Goal: Transaction & Acquisition: Purchase product/service

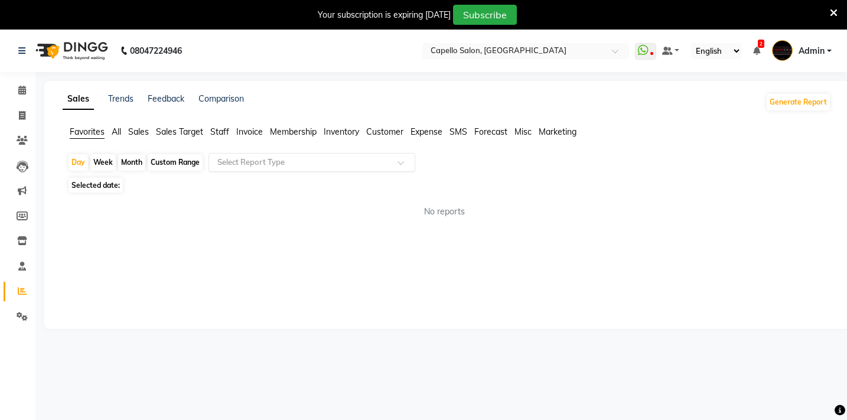
click at [246, 164] on input "text" at bounding box center [300, 163] width 170 height 12
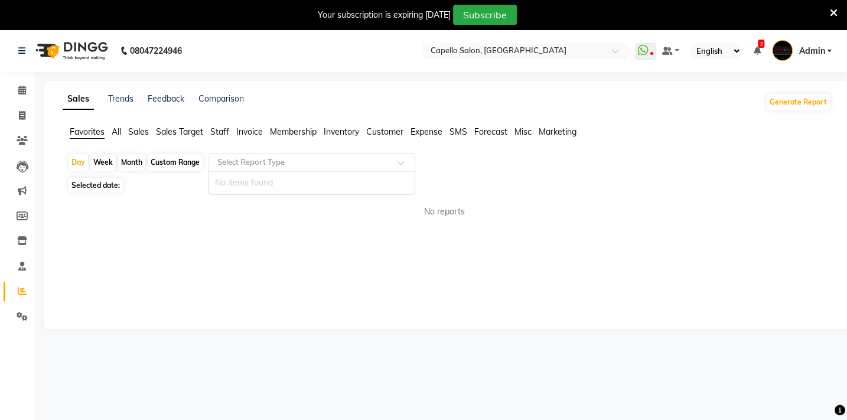
click at [246, 164] on input "text" at bounding box center [300, 163] width 170 height 12
click at [97, 135] on span "Favorites" at bounding box center [87, 131] width 35 height 11
click at [274, 160] on input "text" at bounding box center [300, 163] width 170 height 12
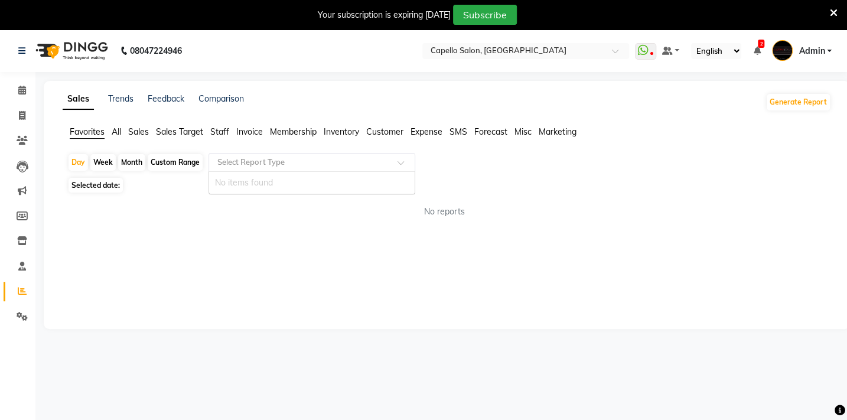
click at [274, 160] on input "text" at bounding box center [300, 163] width 170 height 12
click at [86, 131] on span "Favorites" at bounding box center [87, 131] width 35 height 11
click at [281, 161] on input "text" at bounding box center [300, 163] width 170 height 12
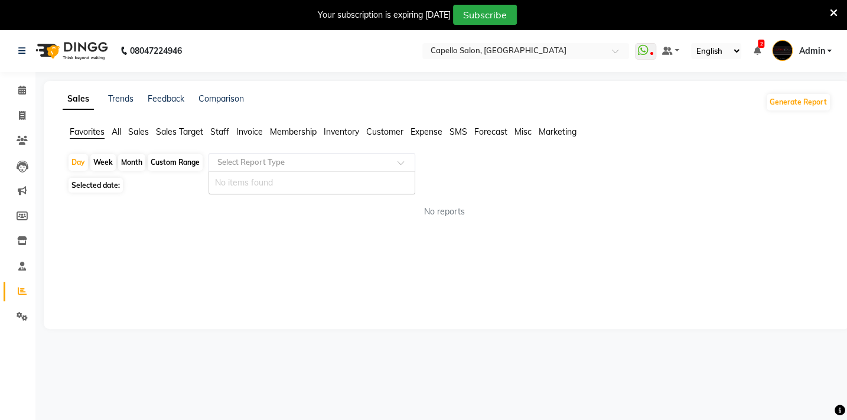
click at [259, 161] on input "text" at bounding box center [300, 163] width 170 height 12
click at [98, 138] on li "Favorites" at bounding box center [87, 132] width 35 height 13
click at [236, 158] on input "text" at bounding box center [300, 163] width 170 height 12
click at [245, 169] on div "Select Report Type" at bounding box center [312, 162] width 207 height 19
click at [252, 167] on input "text" at bounding box center [300, 163] width 170 height 12
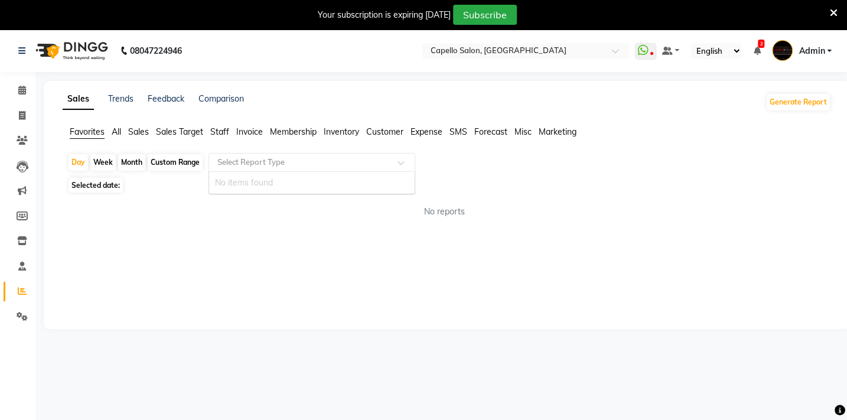
click at [274, 154] on div "Select Report Type" at bounding box center [312, 162] width 207 height 19
click at [265, 185] on div "No items found" at bounding box center [312, 183] width 206 height 22
click at [114, 133] on span "All" at bounding box center [116, 131] width 9 height 11
click at [81, 133] on span "Favorites" at bounding box center [87, 131] width 35 height 11
click at [283, 160] on input "text" at bounding box center [300, 163] width 170 height 12
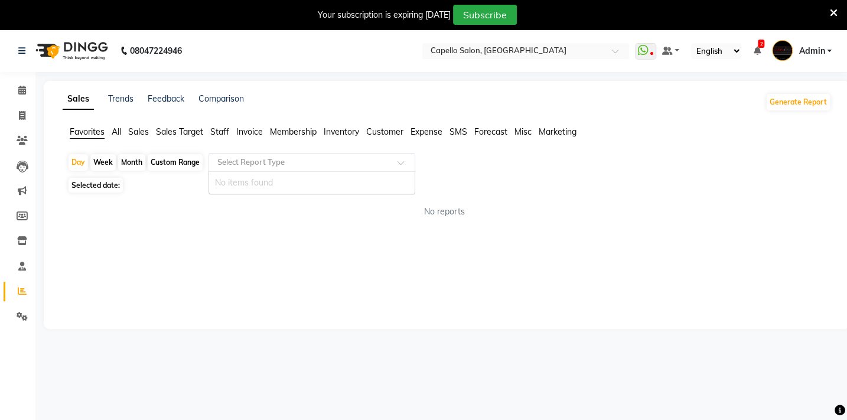
click at [399, 159] on div at bounding box center [312, 163] width 206 height 12
click at [311, 158] on input "text" at bounding box center [300, 163] width 170 height 12
click at [140, 132] on span "Sales" at bounding box center [138, 131] width 21 height 11
click at [84, 134] on span "Favorites" at bounding box center [87, 131] width 35 height 11
click at [285, 161] on input "text" at bounding box center [300, 163] width 170 height 12
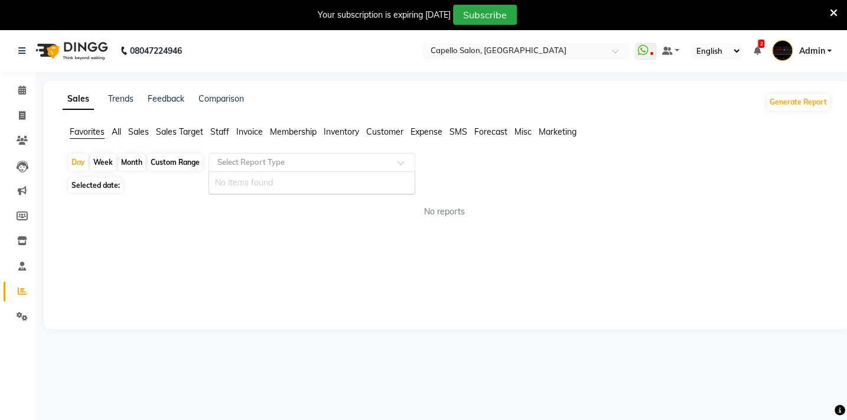
click at [284, 162] on input "text" at bounding box center [300, 163] width 170 height 12
click at [93, 129] on span "Favorites" at bounding box center [87, 131] width 35 height 11
click at [280, 164] on input "text" at bounding box center [300, 163] width 170 height 12
click at [95, 128] on span "Favorites" at bounding box center [87, 131] width 35 height 11
click at [295, 162] on input "text" at bounding box center [300, 163] width 170 height 12
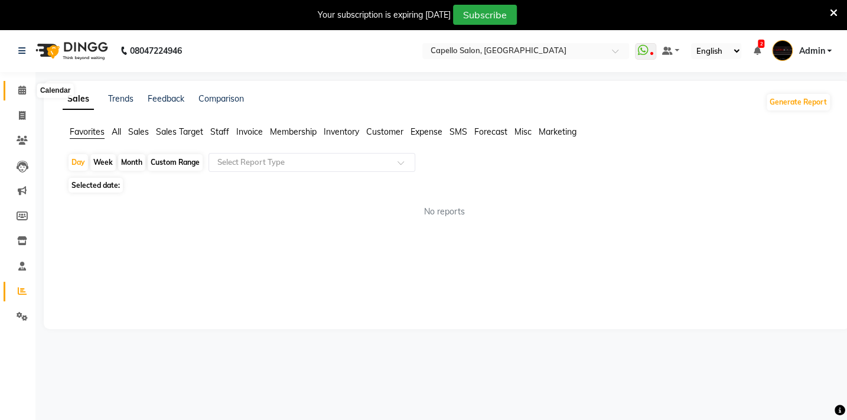
click at [21, 93] on icon at bounding box center [22, 90] width 8 height 9
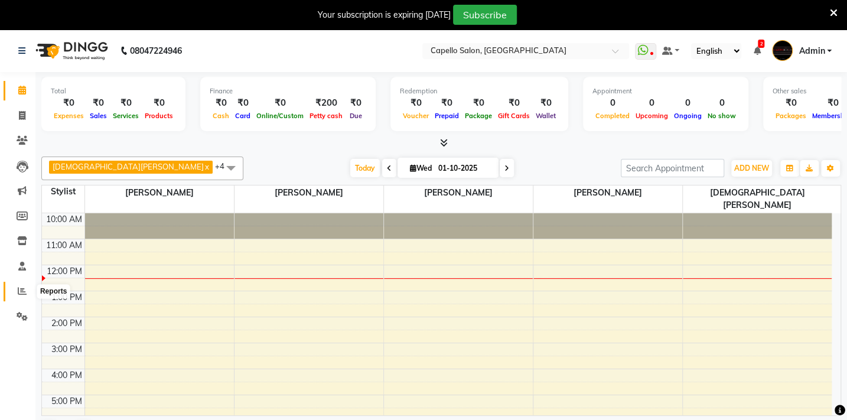
click at [19, 290] on icon at bounding box center [22, 291] width 9 height 9
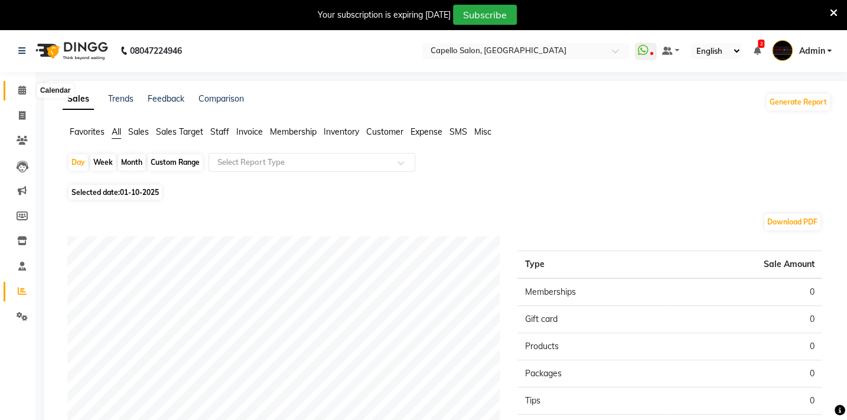
click at [22, 90] on icon at bounding box center [22, 90] width 8 height 9
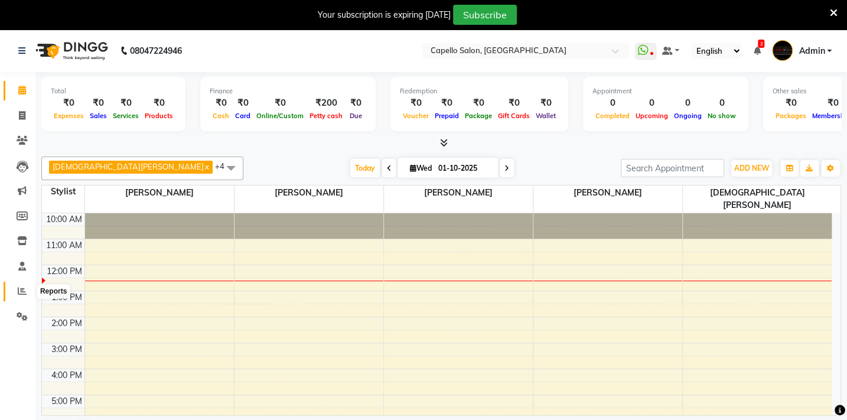
click at [24, 285] on span at bounding box center [22, 292] width 21 height 14
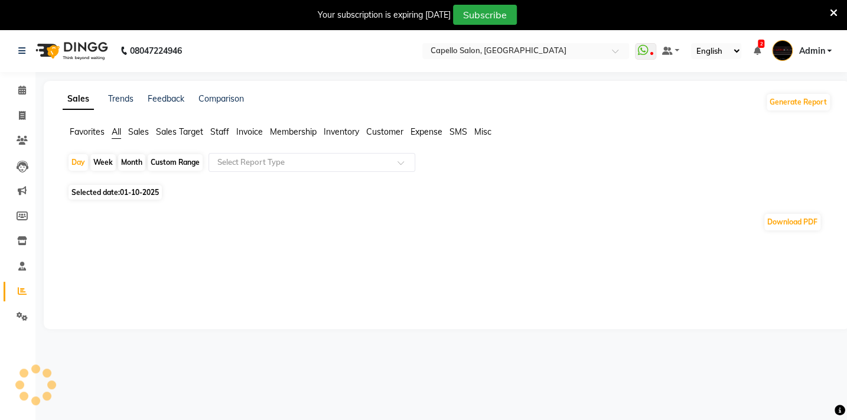
click at [88, 125] on div "Sales Trends Feedback Comparison Generate Report Favorites All Sales Sales Targ…" at bounding box center [447, 205] width 806 height 248
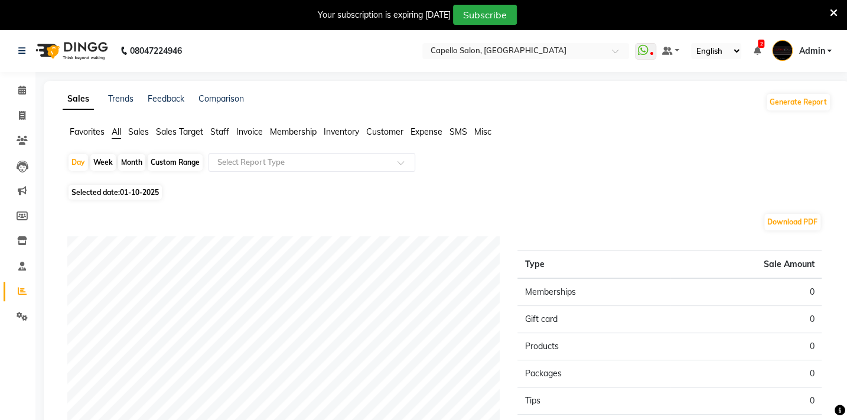
click at [87, 135] on span "Favorites" at bounding box center [87, 131] width 35 height 11
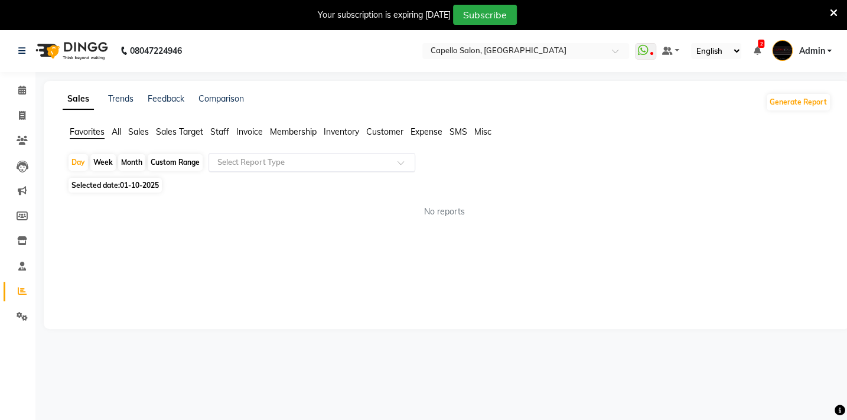
click at [248, 161] on input "text" at bounding box center [300, 163] width 170 height 12
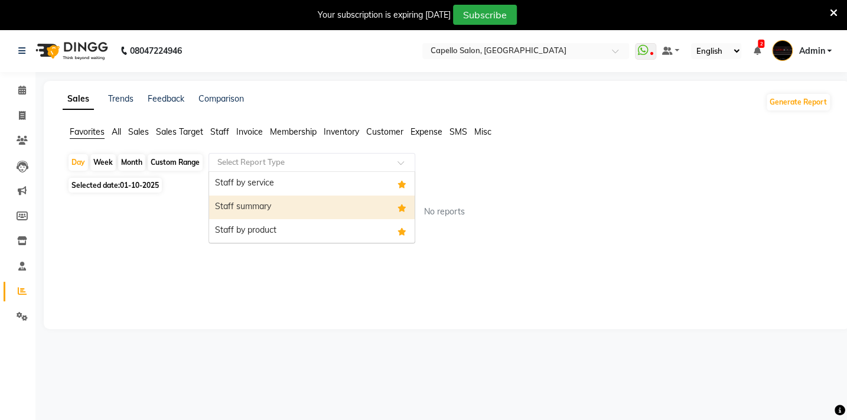
click at [251, 196] on div "Staff summary" at bounding box center [312, 208] width 206 height 24
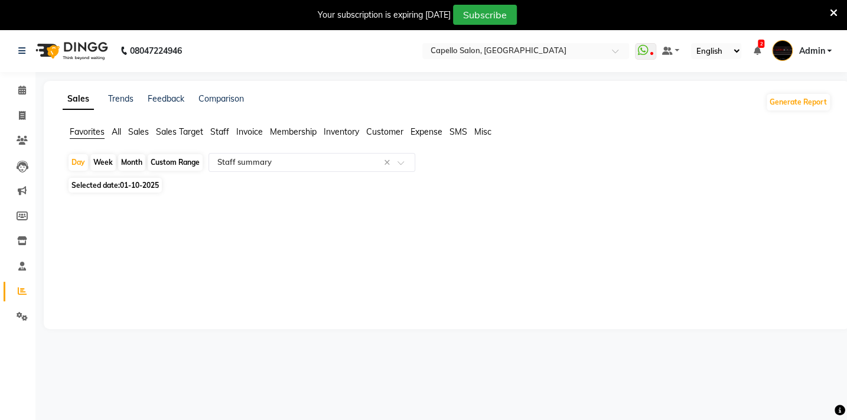
click at [248, 207] on div at bounding box center [444, 205] width 773 height 19
click at [126, 184] on span "01-10-2025" at bounding box center [139, 185] width 39 height 9
select select "10"
select select "2025"
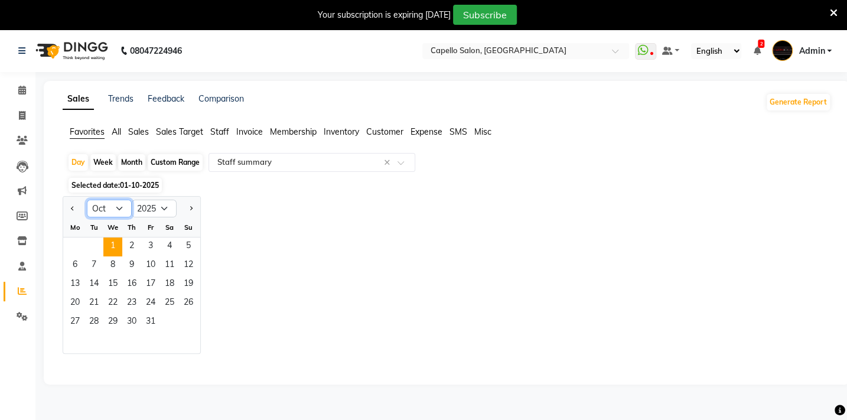
click at [115, 204] on select "Jan Feb Mar Apr May Jun [DATE] Aug Sep Oct Nov Dec" at bounding box center [109, 209] width 45 height 18
select select "9"
click at [87, 200] on select "Jan Feb Mar Apr May Jun [DATE] Aug Sep Oct Nov Dec" at bounding box center [109, 209] width 45 height 18
click at [129, 161] on div "Month" at bounding box center [131, 162] width 27 height 17
select select "10"
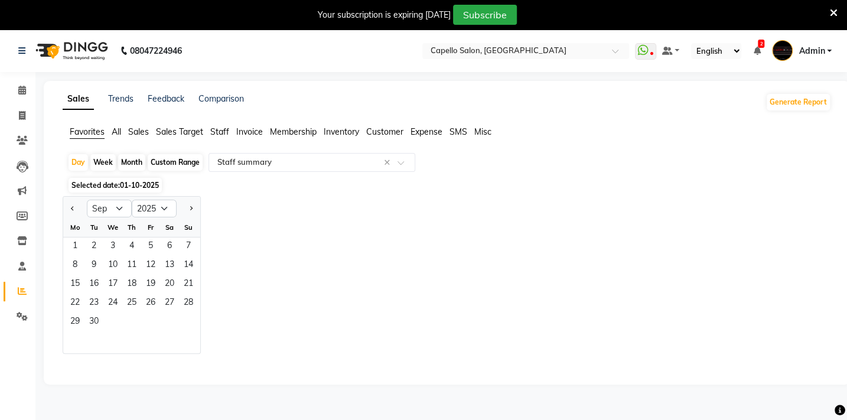
select select "2025"
click at [115, 207] on select "Jan Feb Mar Apr May Jun [DATE] Aug Sep Oct Nov Dec" at bounding box center [109, 209] width 45 height 18
select select "9"
click at [87, 200] on select "Jan Feb Mar Apr May Jun [DATE] Aug Sep Oct Nov Dec" at bounding box center [109, 209] width 45 height 18
click at [110, 268] on span "10" at bounding box center [112, 265] width 19 height 19
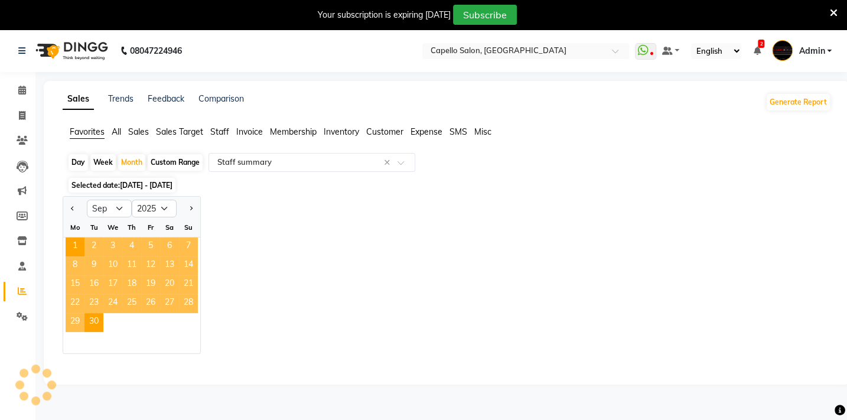
scroll to position [30, 0]
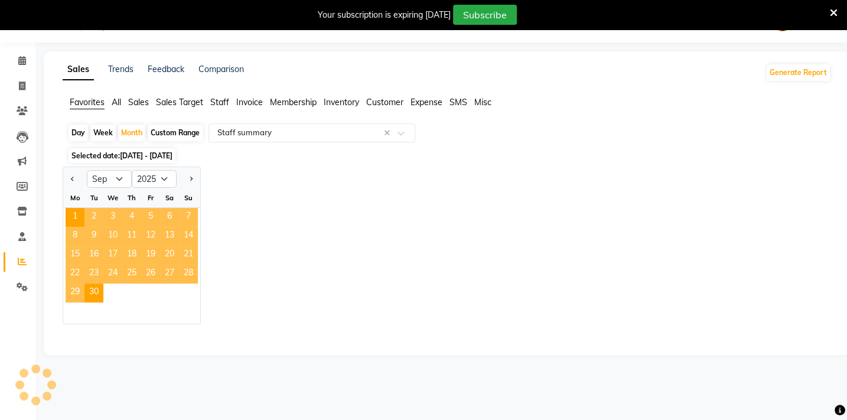
select select "full_report"
select select "csv"
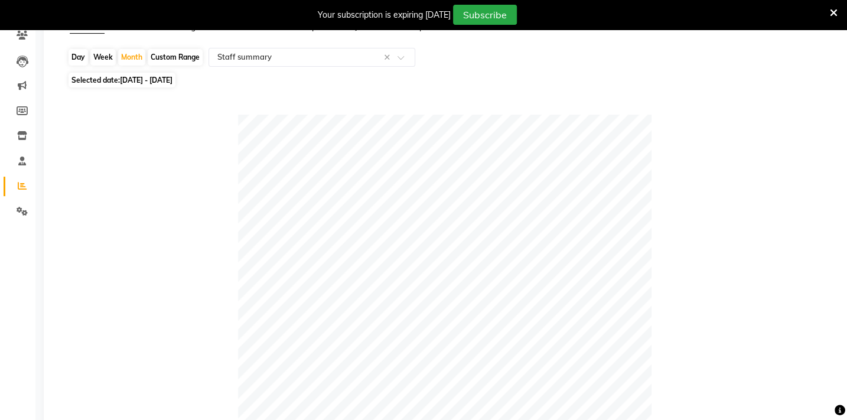
scroll to position [0, 0]
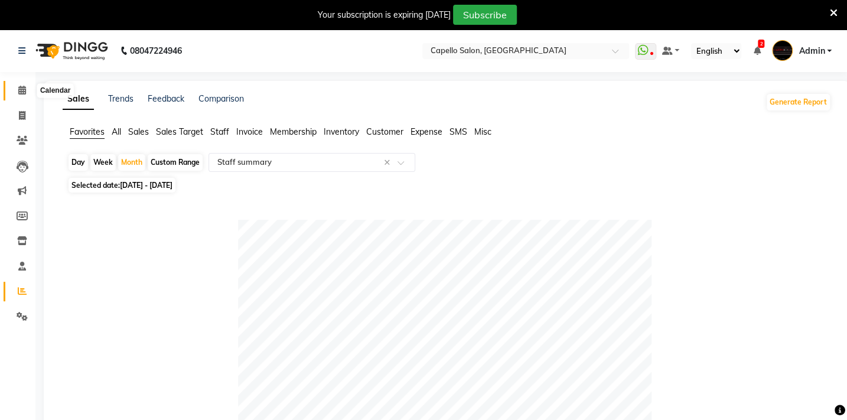
click at [22, 87] on icon at bounding box center [22, 90] width 8 height 9
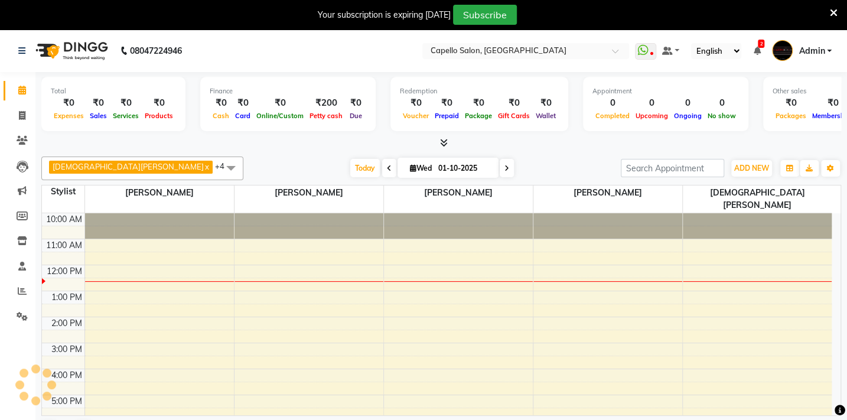
scroll to position [47, 0]
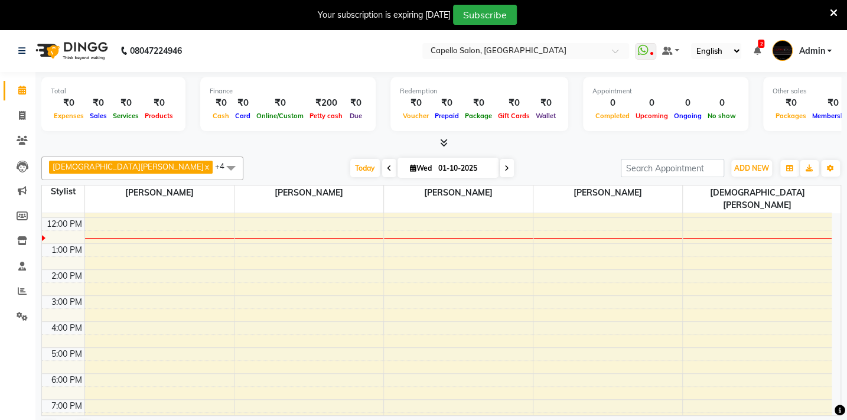
click at [4, 81] on link "Calendar" at bounding box center [18, 90] width 28 height 19
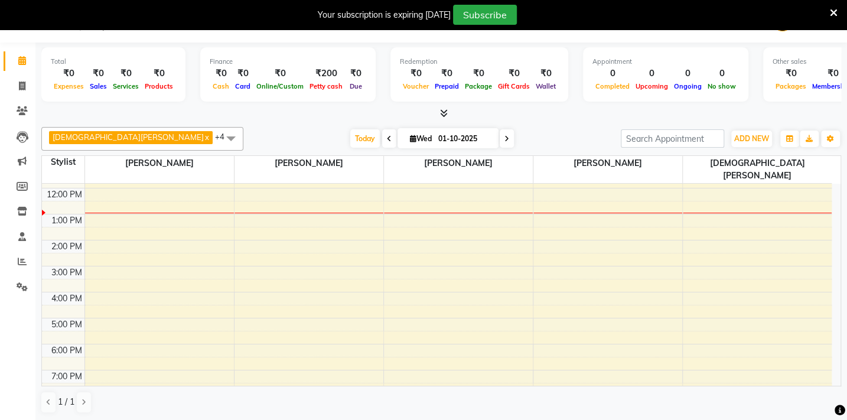
click at [4, 51] on link "Calendar" at bounding box center [18, 60] width 28 height 19
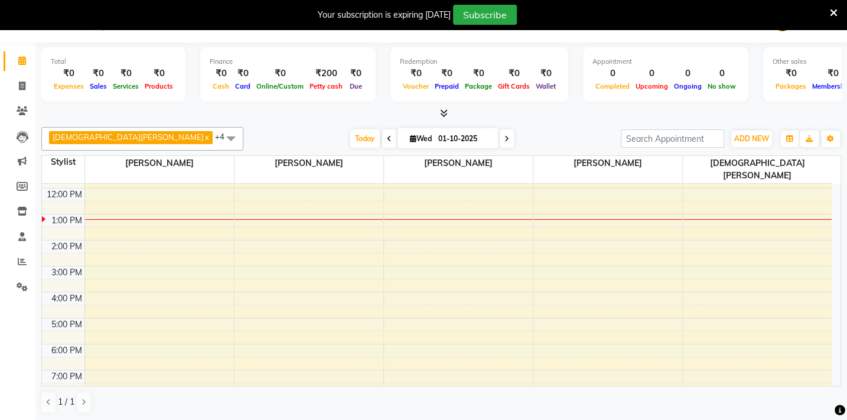
click at [540, 243] on div "10:00 AM 11:00 AM 12:00 PM 1:00 PM 2:00 PM 3:00 PM 4:00 PM 5:00 PM 6:00 PM 7:00…" at bounding box center [437, 278] width 790 height 285
click at [356, 161] on span "[PERSON_NAME]" at bounding box center [309, 163] width 149 height 15
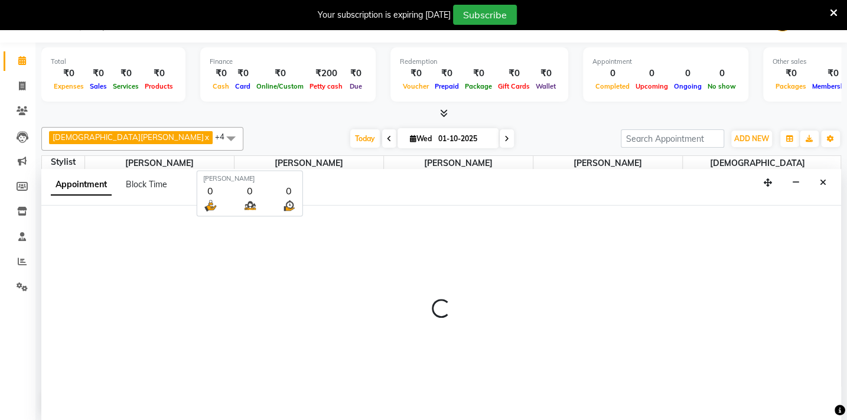
select select "35790"
select select "tentative"
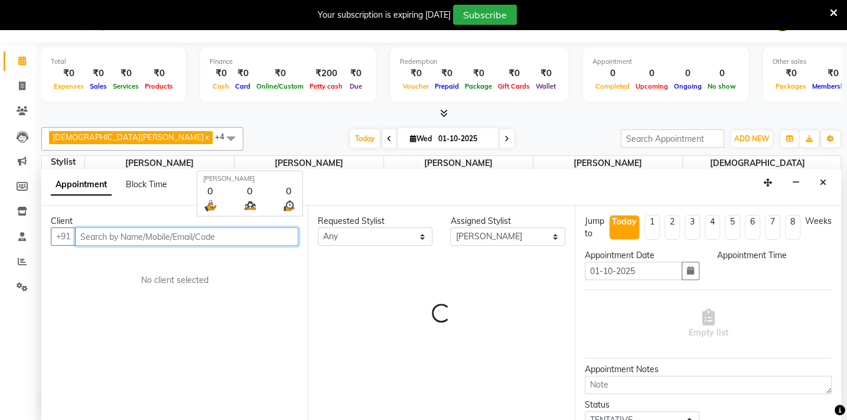
select select "870"
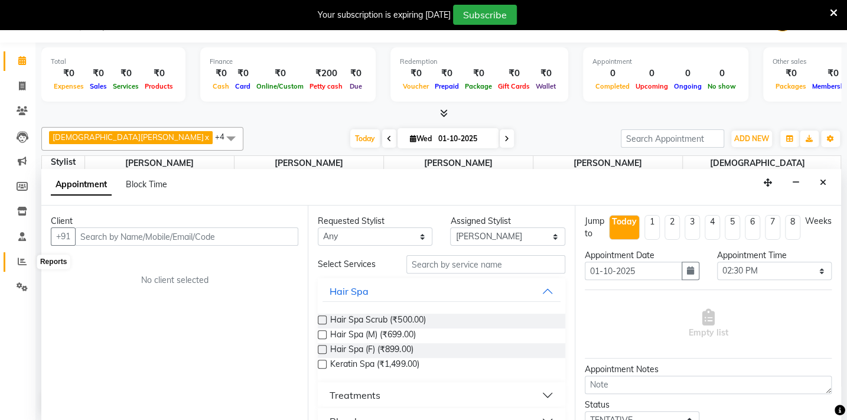
click at [27, 261] on span at bounding box center [22, 262] width 21 height 14
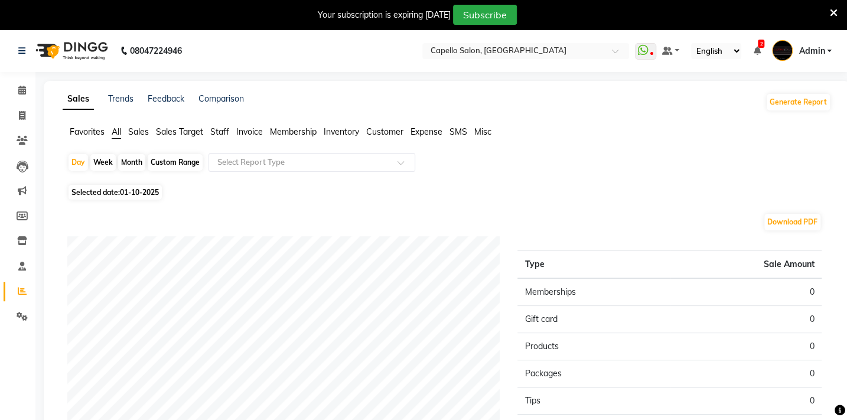
drag, startPoint x: 220, startPoint y: 130, endPoint x: 207, endPoint y: 136, distance: 14.3
click at [208, 135] on ul "Favorites All Sales Sales Target Staff Invoice Membership Inventory Customer Ex…" at bounding box center [447, 132] width 769 height 13
click at [218, 132] on span "Staff" at bounding box center [219, 131] width 19 height 11
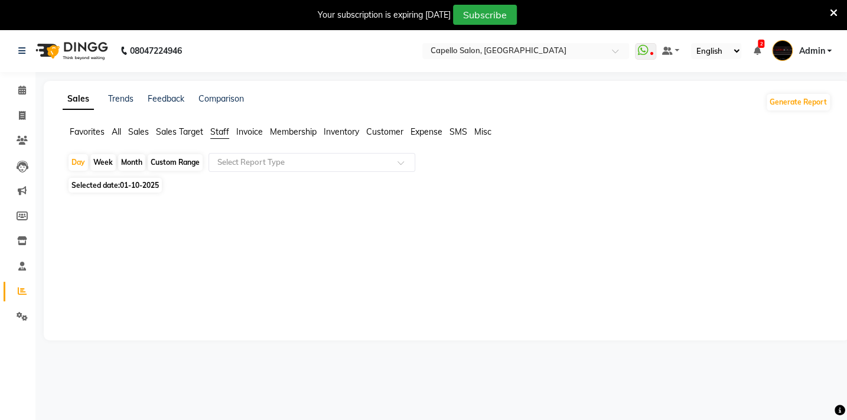
click at [226, 132] on span "Staff" at bounding box center [219, 131] width 19 height 11
click at [310, 172] on ng-select "Select Report Type" at bounding box center [312, 162] width 207 height 19
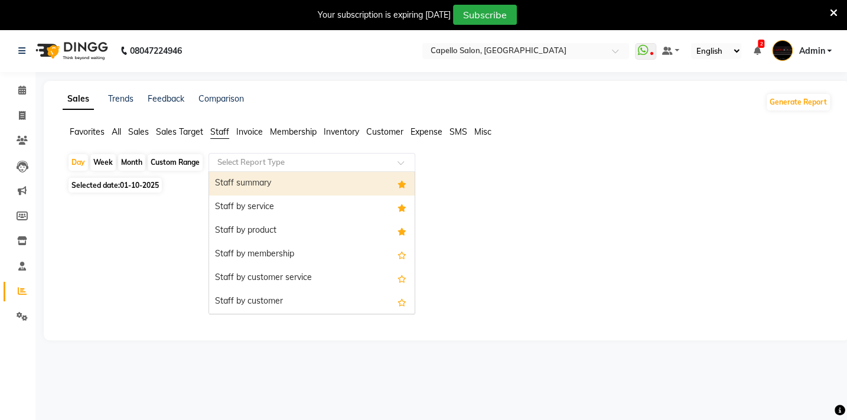
drag, startPoint x: 344, startPoint y: 188, endPoint x: 332, endPoint y: 192, distance: 12.5
click at [336, 190] on div "Staff summary" at bounding box center [312, 184] width 206 height 24
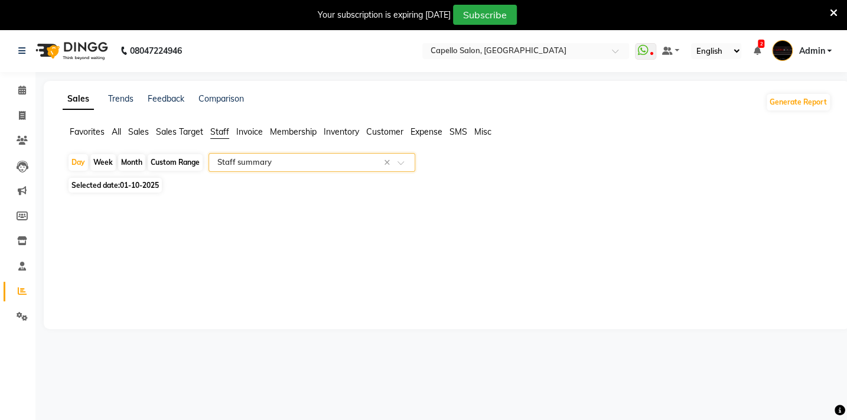
click at [129, 163] on div "Month" at bounding box center [131, 162] width 27 height 17
select select "10"
select select "2025"
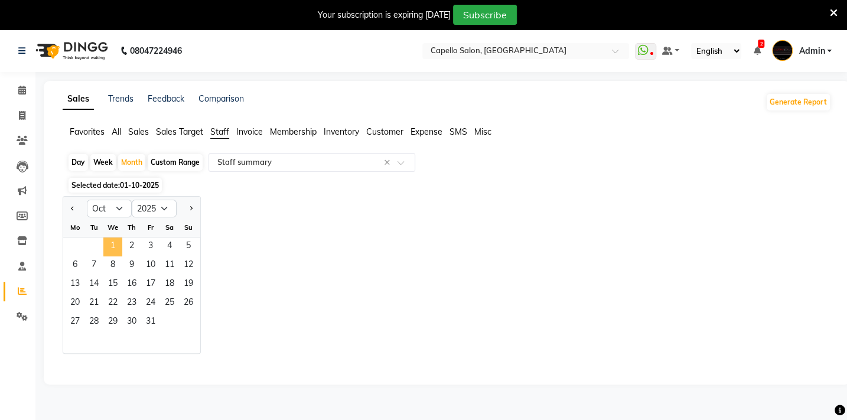
click at [121, 242] on span "1" at bounding box center [112, 247] width 19 height 19
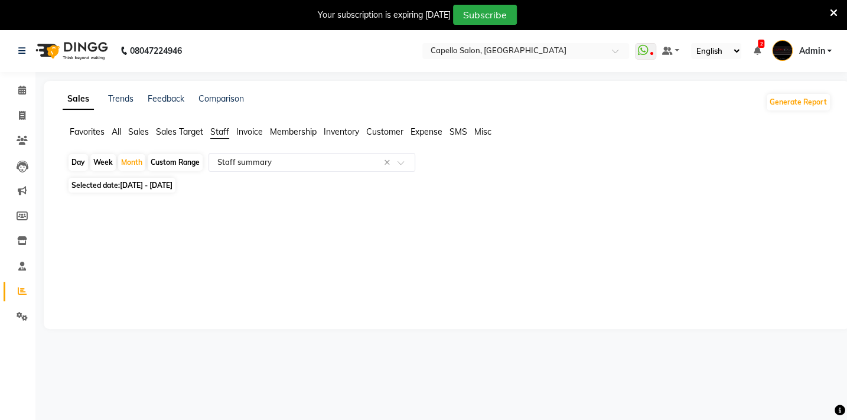
click at [151, 186] on span "[DATE] - [DATE]" at bounding box center [146, 185] width 53 height 9
select select "10"
select select "2025"
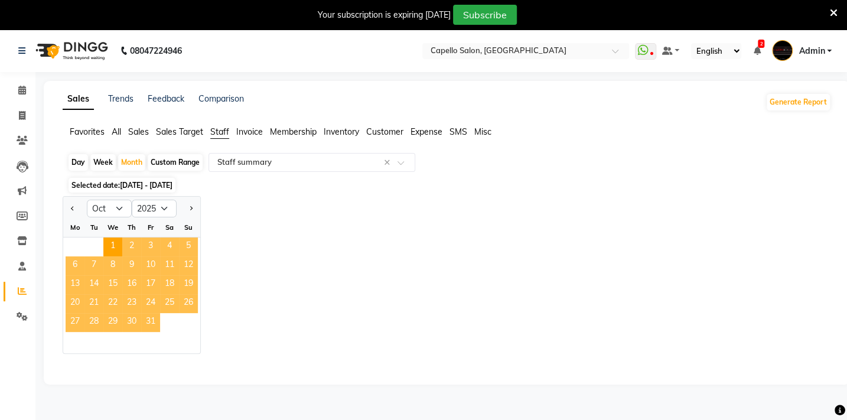
click at [142, 318] on span "31" at bounding box center [150, 322] width 19 height 19
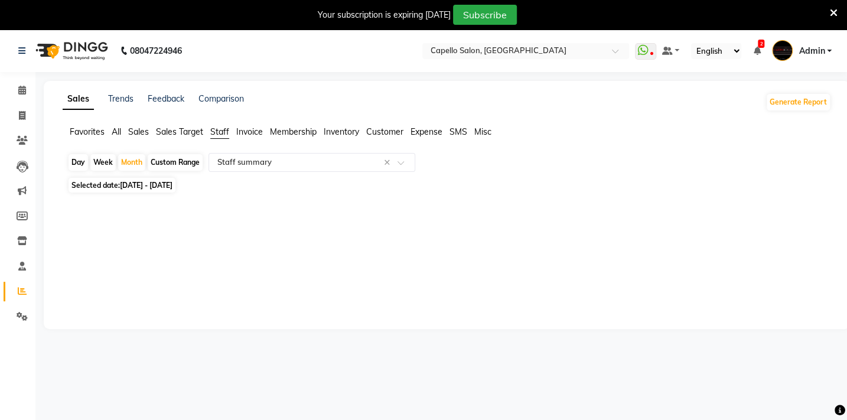
click at [161, 186] on span "[DATE] - [DATE]" at bounding box center [146, 185] width 53 height 9
select select "10"
select select "2025"
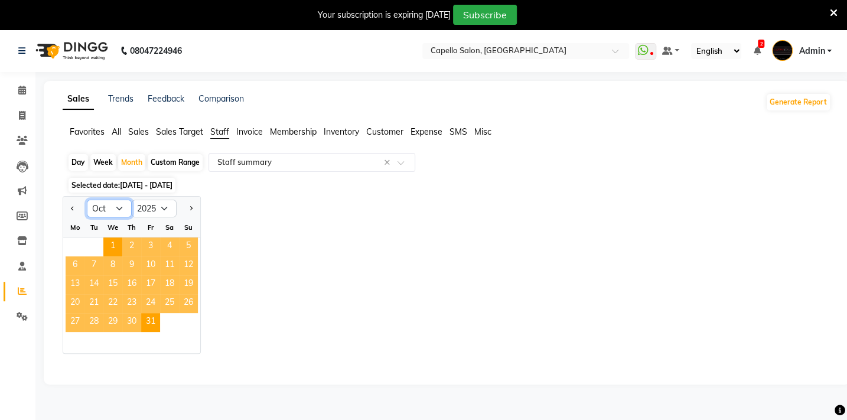
click at [118, 209] on select "Jan Feb Mar Apr May Jun [DATE] Aug Sep Oct Nov Dec" at bounding box center [109, 209] width 45 height 18
select select "9"
click at [87, 200] on select "Jan Feb Mar Apr May Jun [DATE] Aug Sep Oct Nov Dec" at bounding box center [109, 209] width 45 height 18
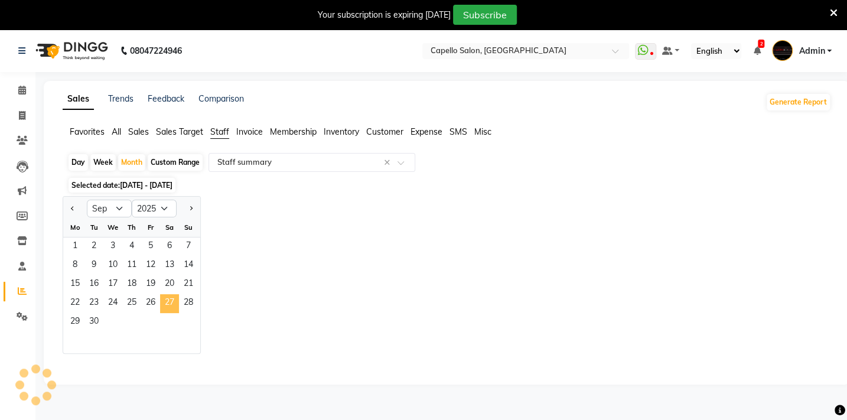
click at [174, 305] on span "27" at bounding box center [169, 303] width 19 height 19
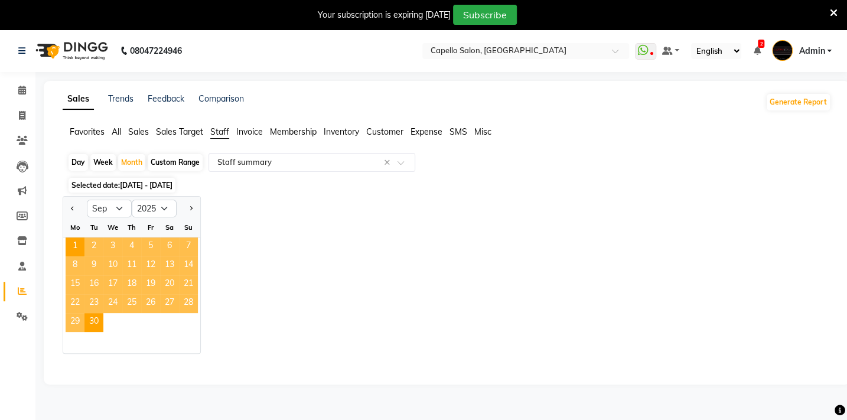
select select "full_report"
select select "csv"
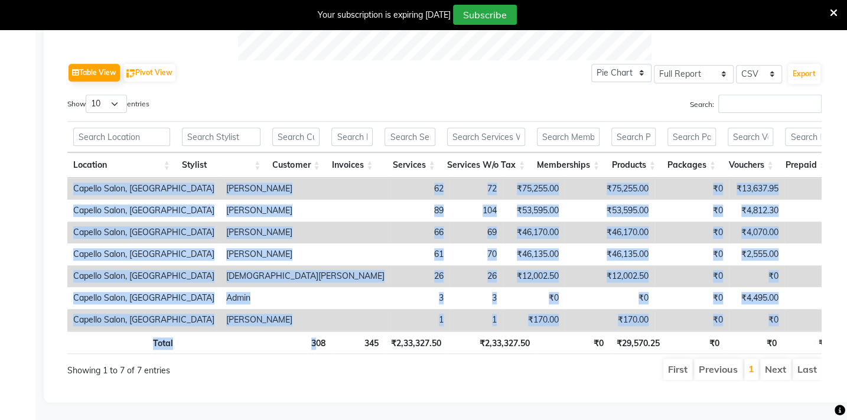
click at [314, 322] on div "Location Stylist Customer Invoices Services Services W/o Tax Memberships Produc…" at bounding box center [444, 238] width 754 height 240
click at [270, 331] on th at bounding box center [225, 342] width 93 height 23
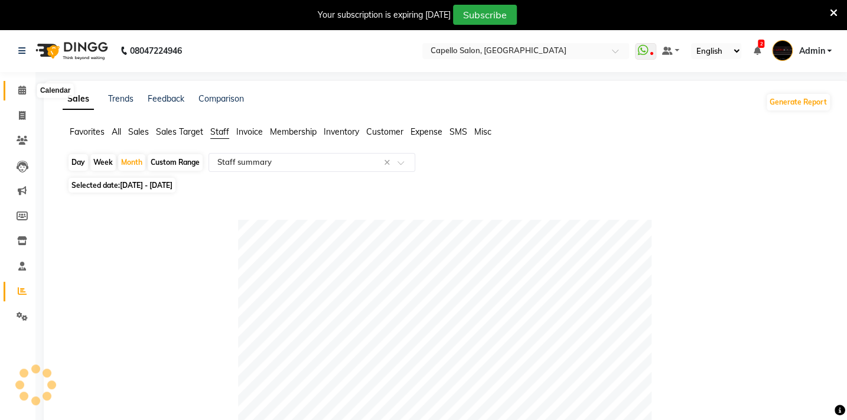
click at [24, 88] on icon at bounding box center [22, 90] width 8 height 9
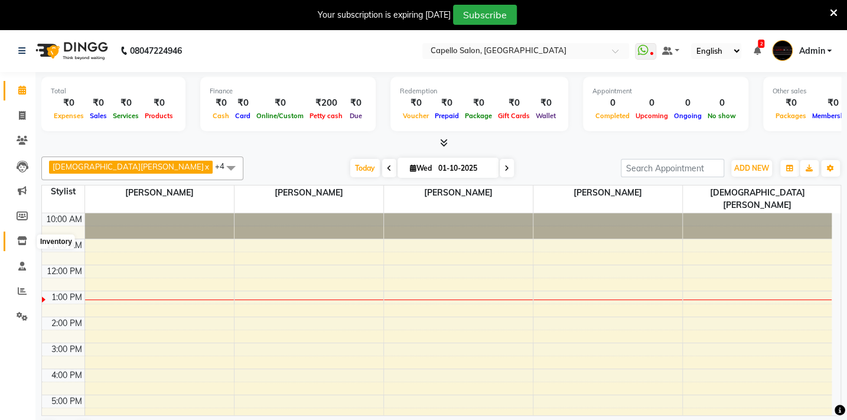
click at [19, 241] on icon at bounding box center [22, 240] width 10 height 9
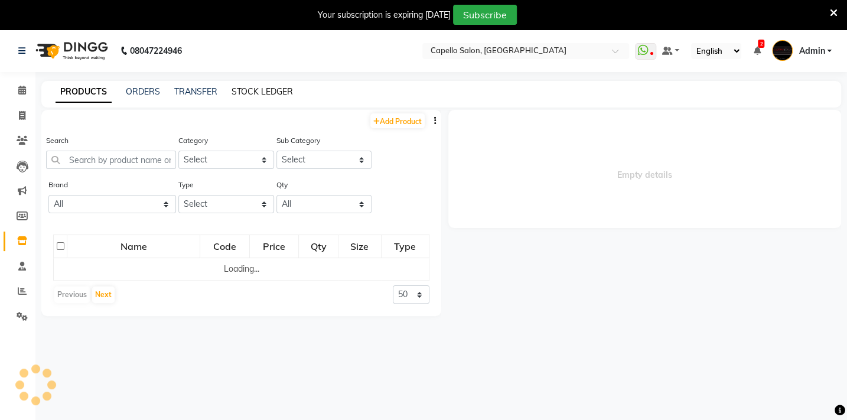
click at [261, 93] on link "STOCK LEDGER" at bounding box center [262, 91] width 61 height 11
select select "all"
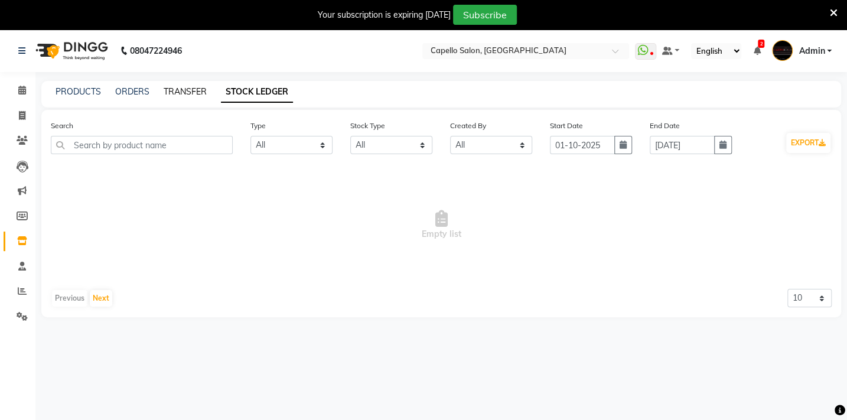
click at [197, 87] on link "TRANSFER" at bounding box center [185, 91] width 43 height 11
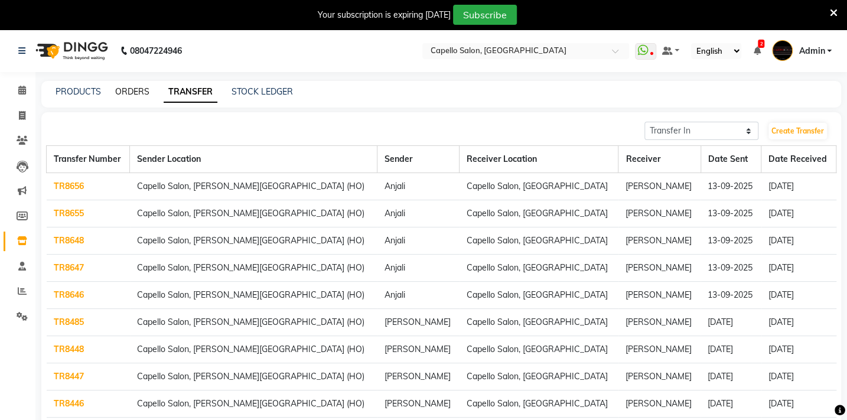
click at [130, 92] on link "ORDERS" at bounding box center [132, 91] width 34 height 11
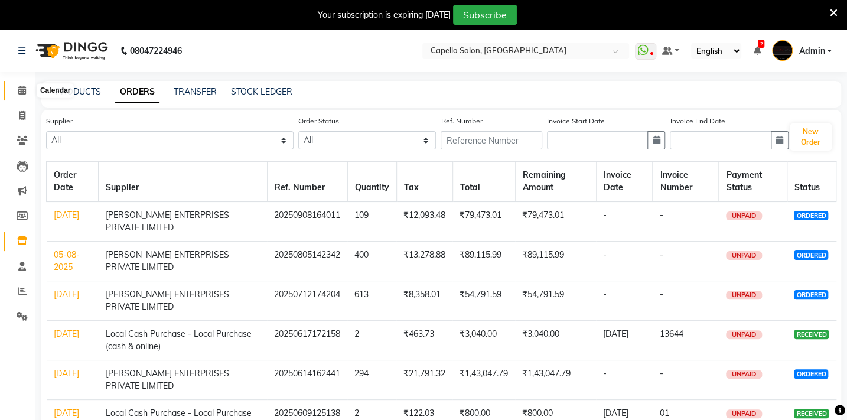
click at [24, 92] on icon at bounding box center [22, 90] width 8 height 9
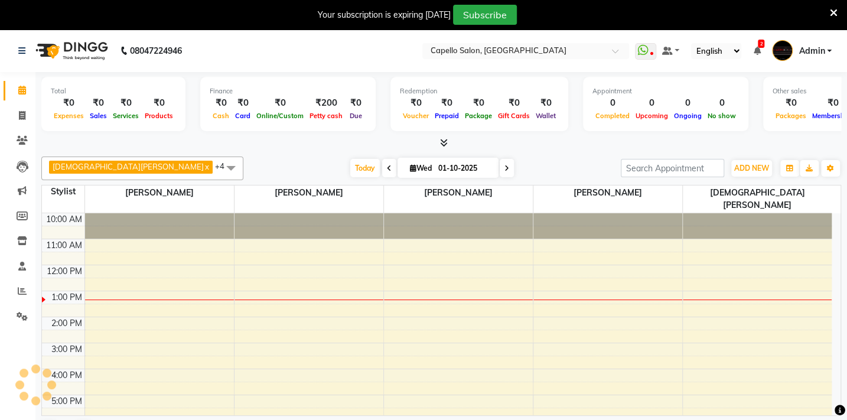
scroll to position [69, 0]
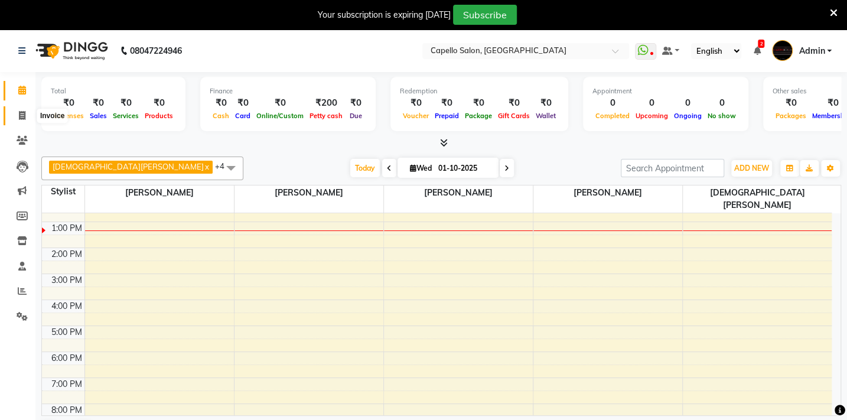
click at [19, 118] on icon at bounding box center [22, 115] width 6 height 9
select select "service"
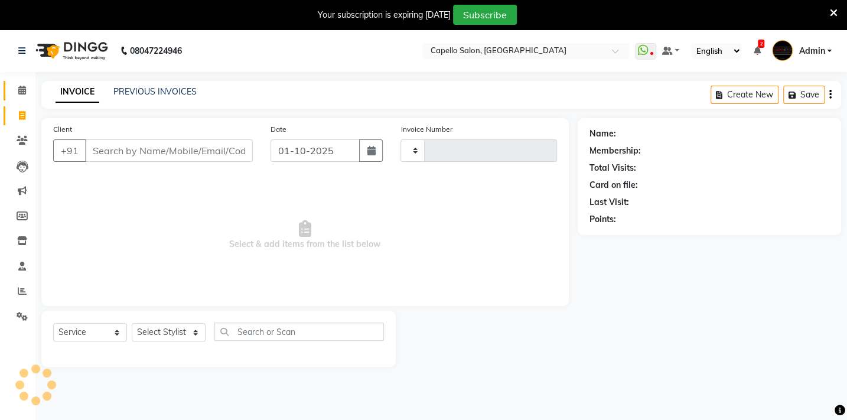
type input "2118"
select select "810"
click at [20, 93] on icon at bounding box center [22, 90] width 8 height 9
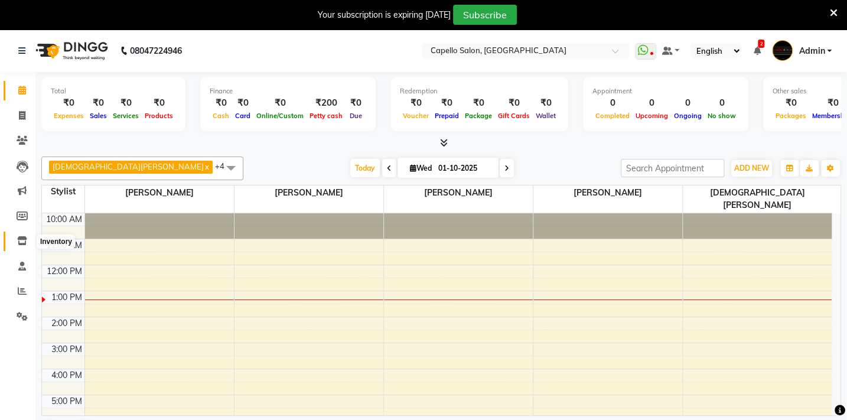
click at [20, 245] on icon at bounding box center [22, 240] width 10 height 9
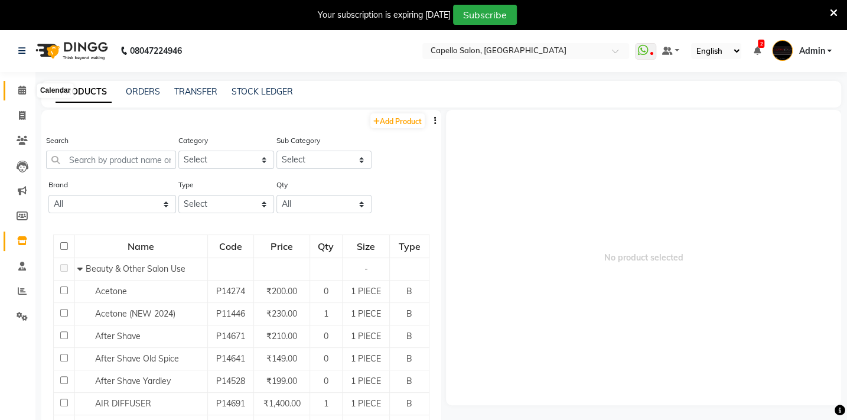
click at [22, 92] on icon at bounding box center [22, 90] width 8 height 9
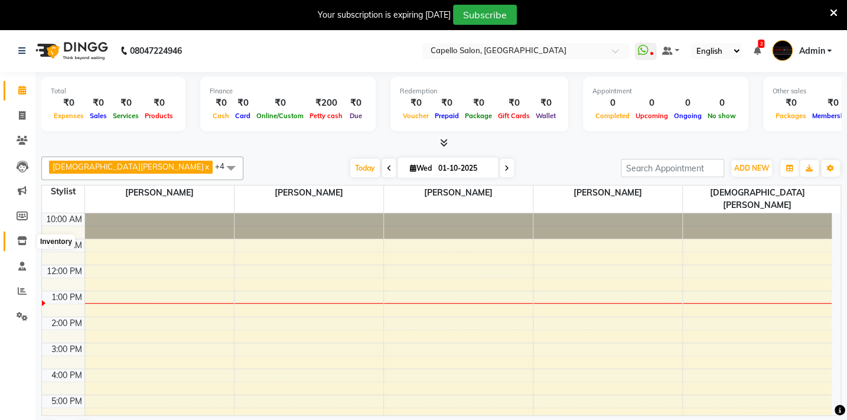
click at [22, 239] on icon at bounding box center [22, 240] width 10 height 9
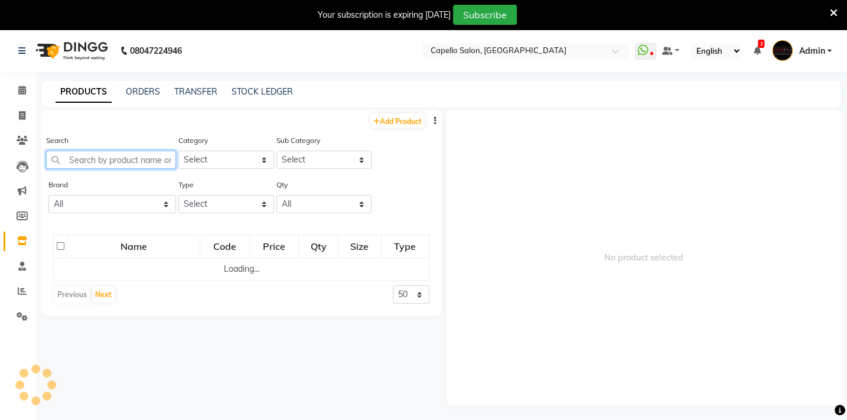
click at [144, 157] on input "text" at bounding box center [111, 160] width 130 height 18
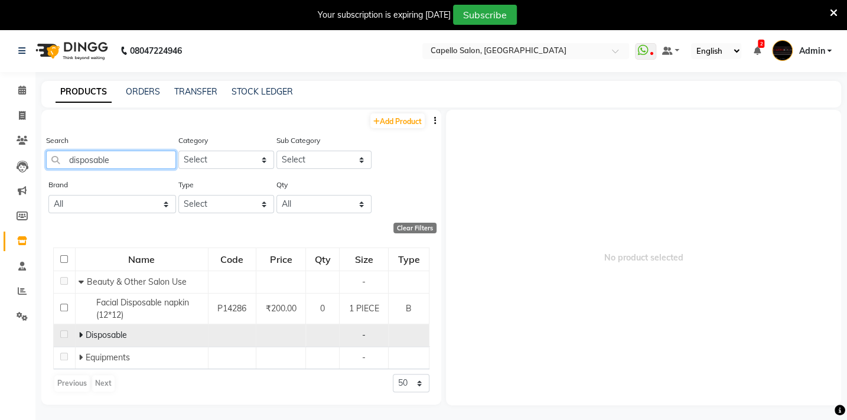
type input "disposable"
click at [81, 335] on icon at bounding box center [81, 335] width 4 height 8
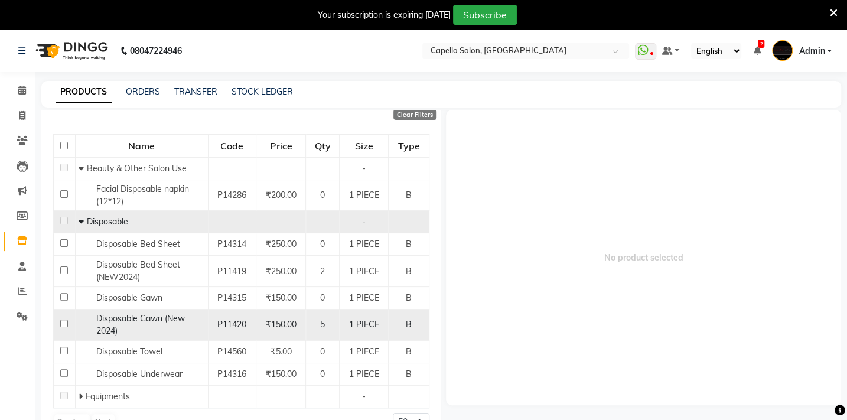
scroll to position [117, 0]
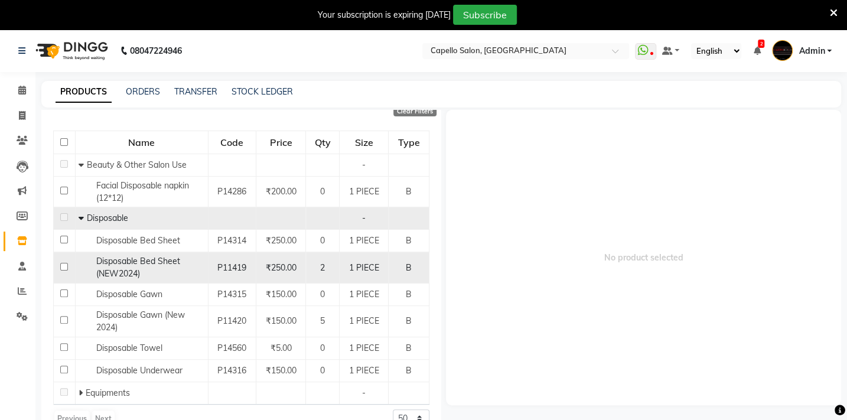
click at [64, 266] on input "checkbox" at bounding box center [64, 267] width 8 height 8
checkbox input "true"
select select
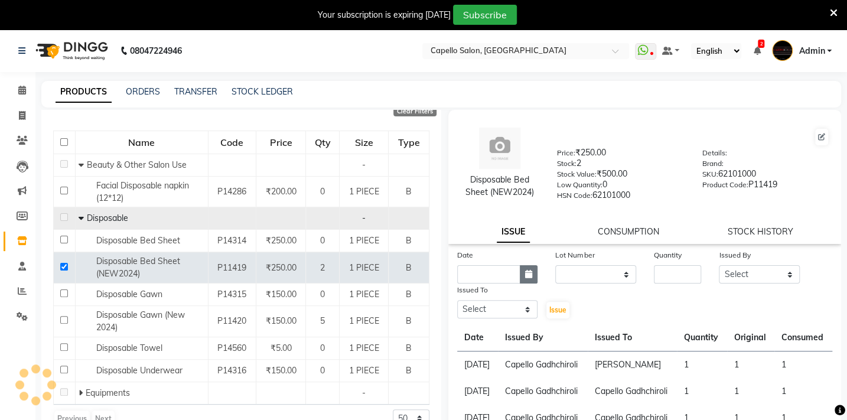
click at [532, 280] on button "button" at bounding box center [529, 274] width 18 height 18
select select "10"
select select "2025"
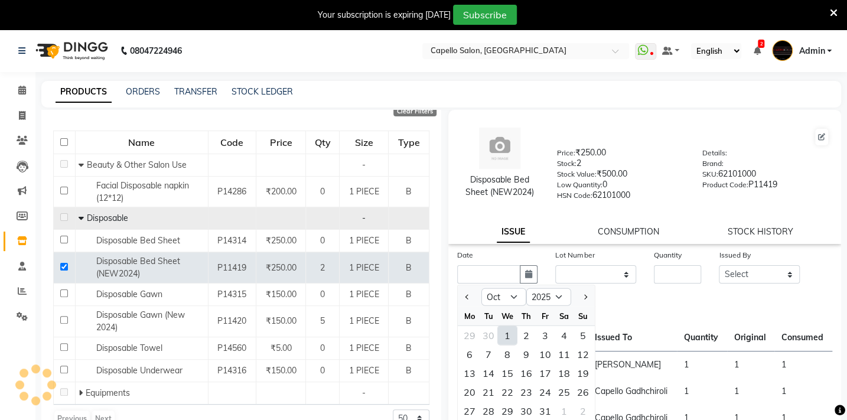
click at [508, 337] on div "1" at bounding box center [507, 335] width 19 height 19
type input "01-10-2025"
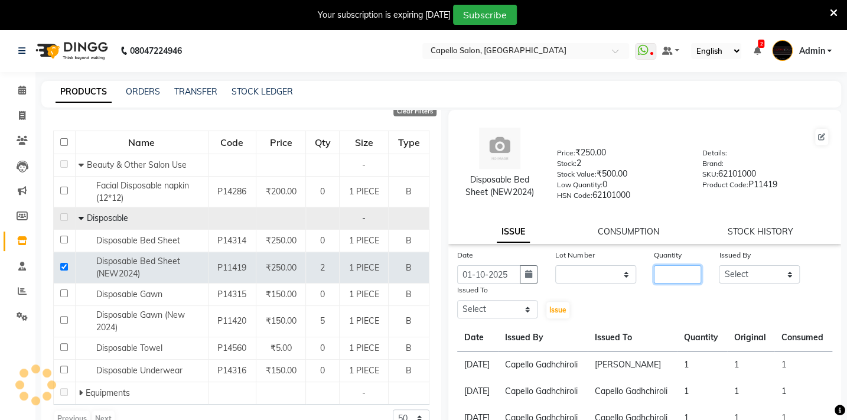
drag, startPoint x: 682, startPoint y: 277, endPoint x: 682, endPoint y: 251, distance: 26.6
click at [682, 263] on div "Quantity" at bounding box center [678, 266] width 66 height 35
type input "1"
click at [747, 265] on div "Issued By" at bounding box center [759, 257] width 80 height 17
click at [747, 277] on select "Select Admin [PERSON_NAME] BHARTI [PERSON_NAME] [PERSON_NAME] Gadhchiroli [PERS…" at bounding box center [759, 274] width 80 height 18
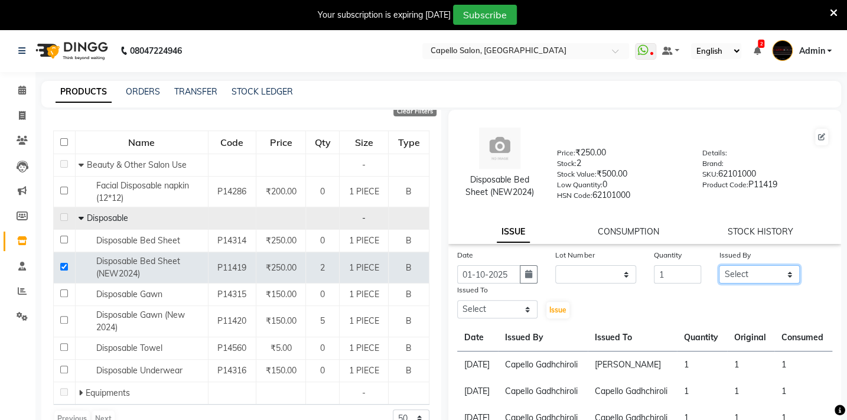
select select "88893"
click at [719, 268] on select "Select Admin [PERSON_NAME] BHARTI [PERSON_NAME] [PERSON_NAME] Gadhchiroli [PERS…" at bounding box center [759, 274] width 80 height 18
click at [480, 313] on select "Select Admin [PERSON_NAME] BHARTI [PERSON_NAME] [PERSON_NAME] Gadhchiroli [PERS…" at bounding box center [497, 309] width 80 height 18
select select "14132"
click at [457, 303] on select "Select Admin [PERSON_NAME] BHARTI [PERSON_NAME] [PERSON_NAME] Gadhchiroli [PERS…" at bounding box center [497, 309] width 80 height 18
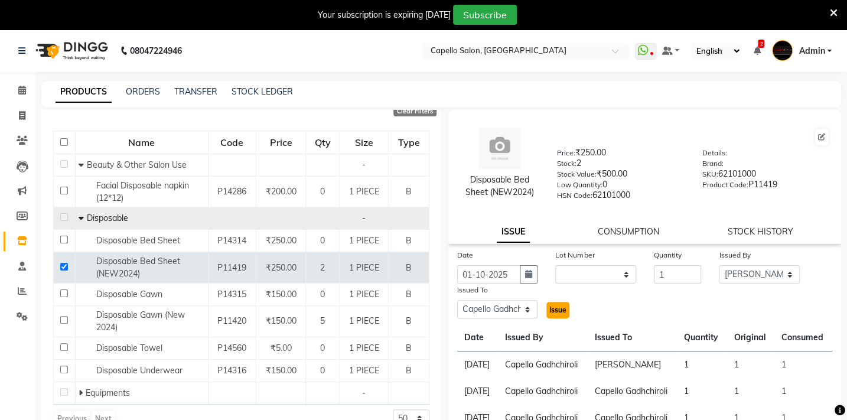
click at [559, 306] on button "Issue" at bounding box center [558, 310] width 23 height 17
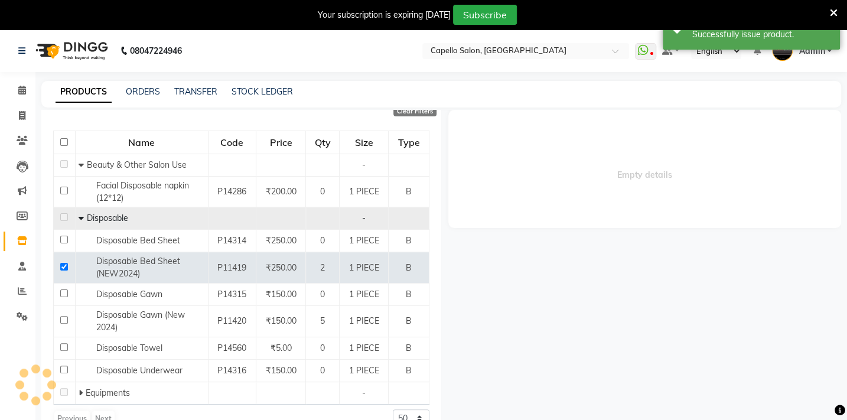
select select
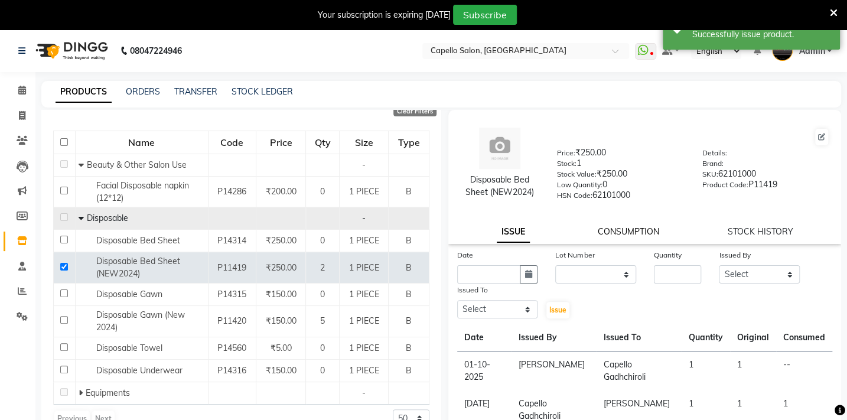
click at [642, 237] on link "CONSUMPTION" at bounding box center [628, 231] width 61 height 11
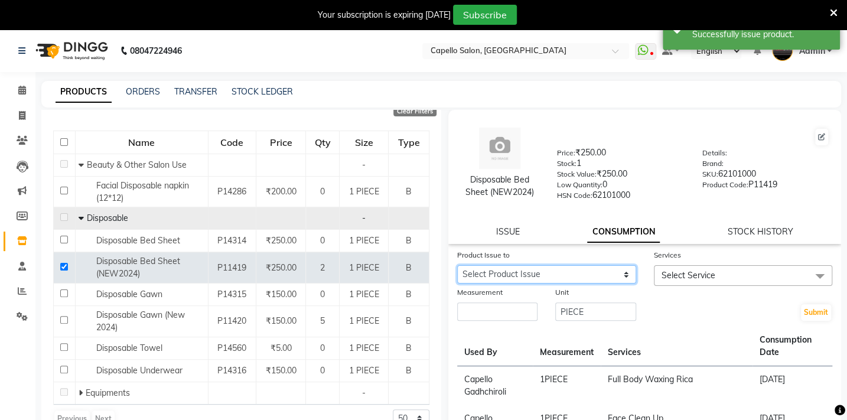
click at [465, 279] on select "Select Product Issue [DATE], Issued to: Capello Gadhchiroli, Balance: 1" at bounding box center [546, 274] width 179 height 18
click at [457, 268] on select "Select Product Issue [DATE], Issued to: Capello Gadhchiroli, Balance: 1" at bounding box center [546, 274] width 179 height 18
click at [706, 271] on span "Select Service" at bounding box center [743, 275] width 179 height 21
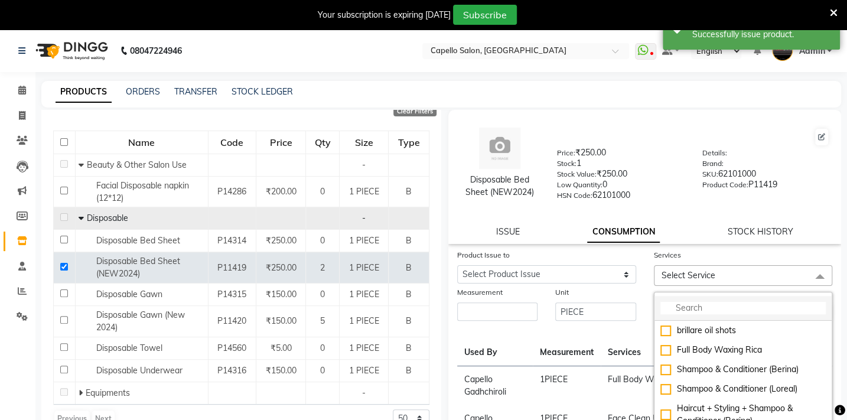
click at [687, 309] on input "multiselect-search" at bounding box center [744, 308] width 166 height 12
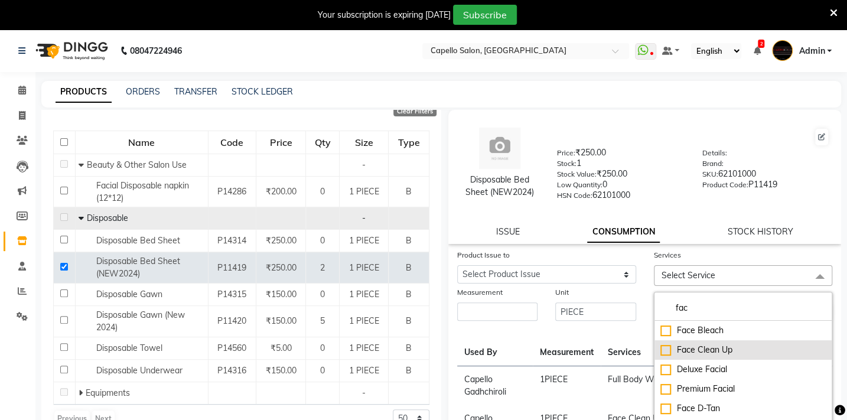
type input "fac"
click at [690, 355] on div "Face Clean Up" at bounding box center [744, 350] width 166 height 12
checkbox input "true"
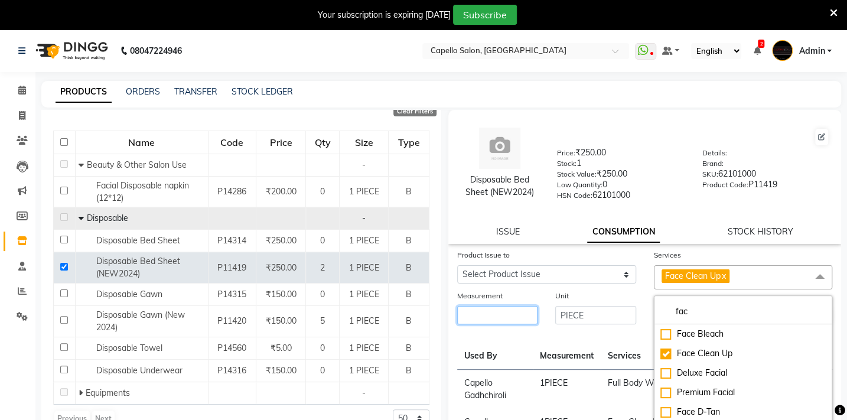
drag, startPoint x: 515, startPoint y: 308, endPoint x: 505, endPoint y: 308, distance: 10.0
click at [514, 308] on input "number" at bounding box center [497, 315] width 80 height 18
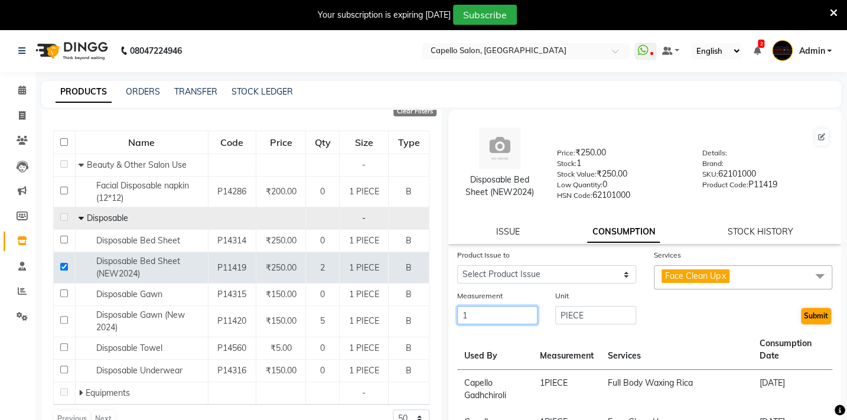
type input "1"
click at [802, 314] on button "Submit" at bounding box center [816, 316] width 30 height 17
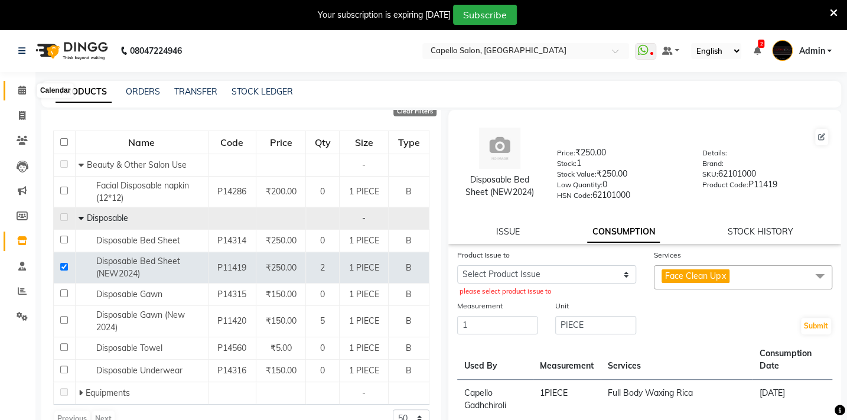
click at [22, 89] on icon at bounding box center [22, 90] width 8 height 9
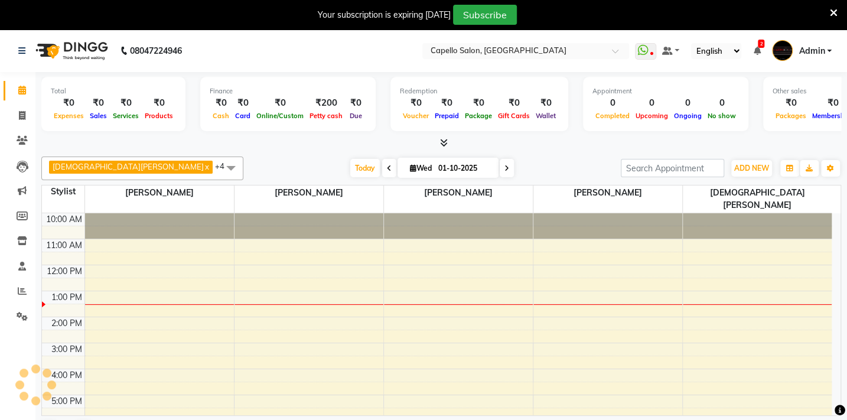
scroll to position [47, 0]
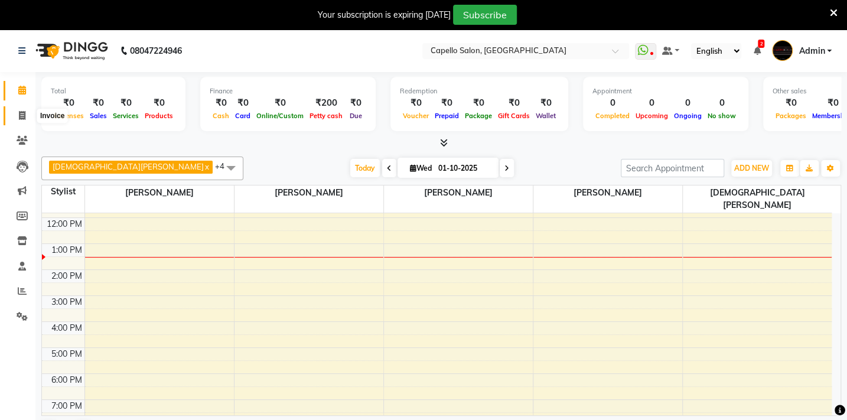
click at [19, 115] on icon at bounding box center [22, 115] width 6 height 9
select select "service"
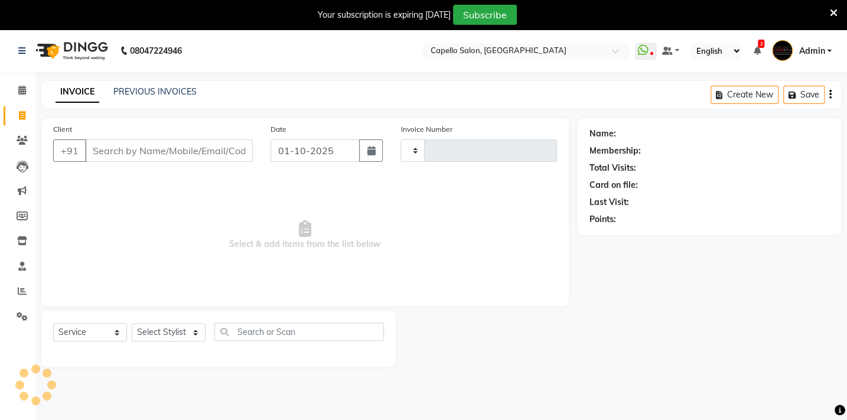
type input "2118"
select select "810"
click at [160, 339] on select "Select Stylist Admin [PERSON_NAME] BHARTI [PERSON_NAME] [PERSON_NAME] Gadhchiro…" at bounding box center [175, 332] width 86 height 18
select select "24875"
click at [132, 323] on select "Select Stylist Admin [PERSON_NAME] BHARTI [PERSON_NAME] [PERSON_NAME] Gadhchiro…" at bounding box center [175, 332] width 86 height 18
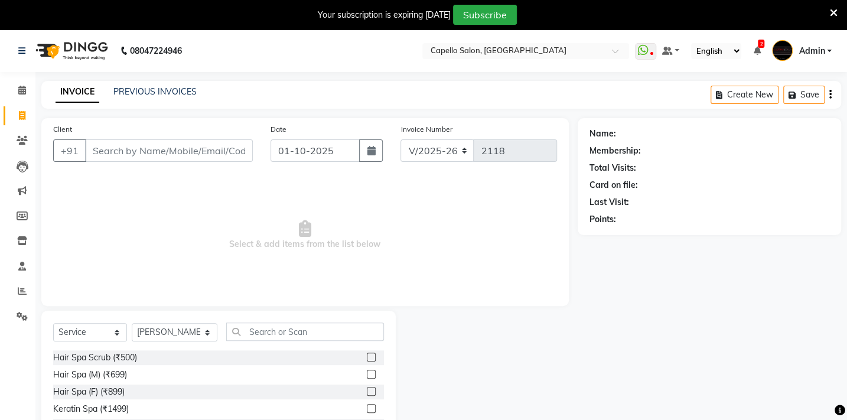
click at [268, 342] on div "Select Service Product Membership Package Voucher Prepaid Gift Card Select Styl…" at bounding box center [218, 337] width 331 height 28
drag, startPoint x: 268, startPoint y: 325, endPoint x: 266, endPoint y: 334, distance: 9.5
click at [266, 334] on input "text" at bounding box center [305, 332] width 158 height 18
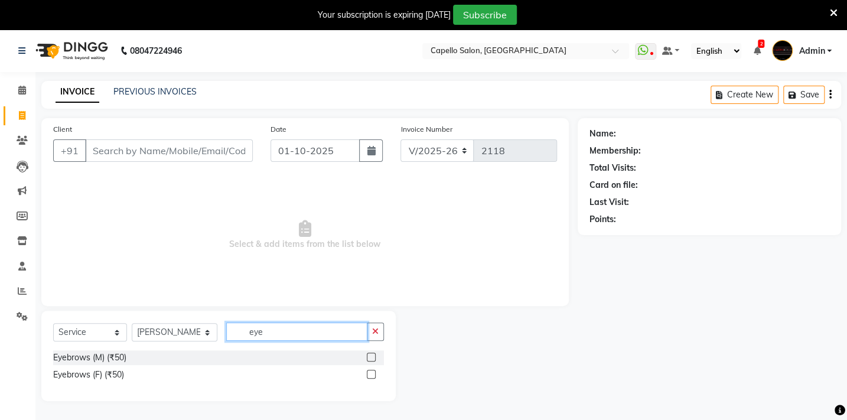
type input "eye"
drag, startPoint x: 372, startPoint y: 375, endPoint x: 345, endPoint y: 329, distance: 53.5
click at [371, 373] on label at bounding box center [371, 374] width 9 height 9
click at [371, 373] on input "checkbox" at bounding box center [371, 375] width 8 height 8
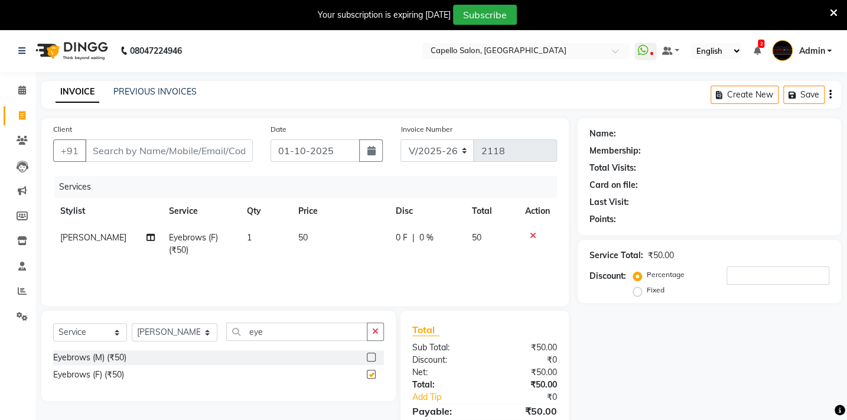
checkbox input "false"
click at [253, 238] on td "1" at bounding box center [265, 244] width 51 height 39
select select "24875"
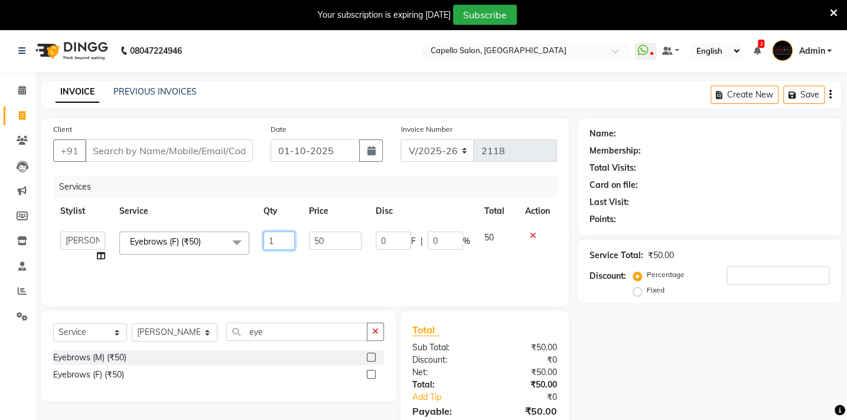
click at [280, 237] on input "1" at bounding box center [279, 241] width 31 height 18
drag, startPoint x: 280, startPoint y: 237, endPoint x: 264, endPoint y: 238, distance: 16.0
click at [264, 238] on input "1" at bounding box center [279, 241] width 31 height 18
type input "2"
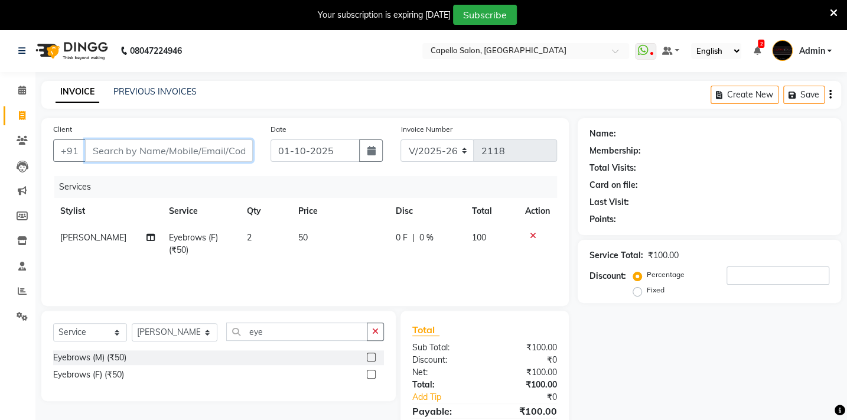
click at [137, 152] on input "Client" at bounding box center [169, 150] width 168 height 22
type input "9"
type input "0"
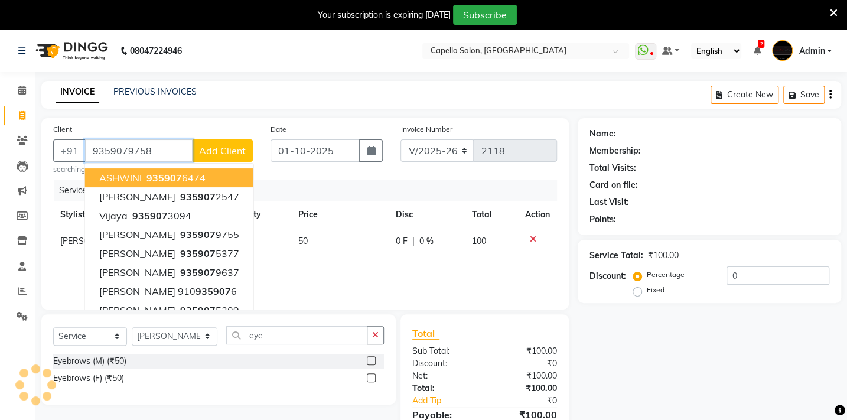
type input "9359079758"
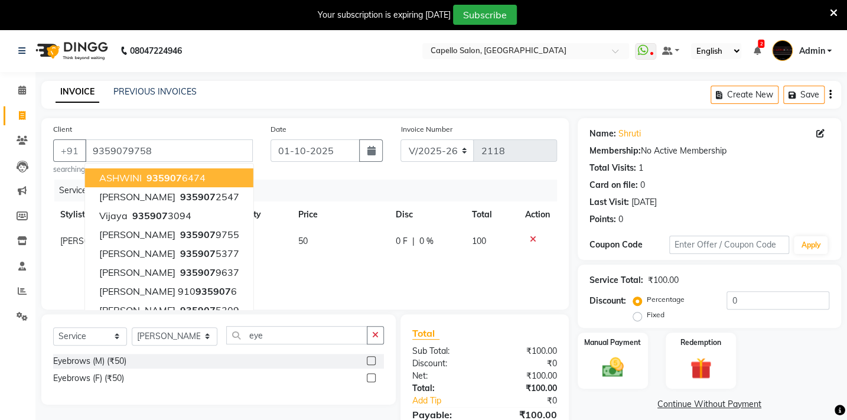
scroll to position [61, 0]
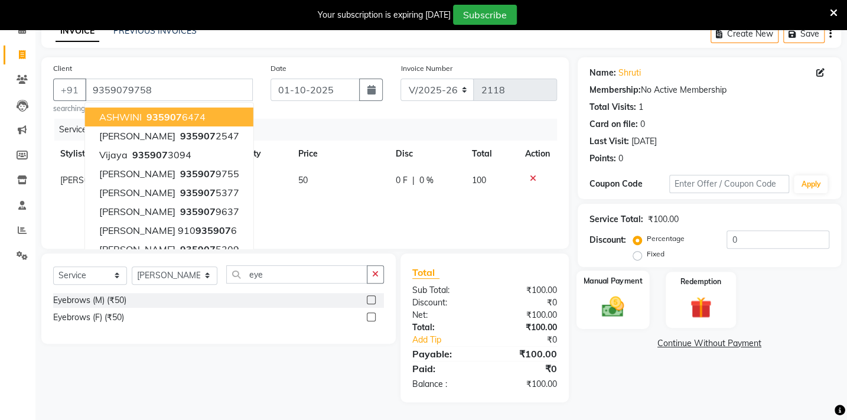
click at [606, 301] on img at bounding box center [612, 307] width 37 height 26
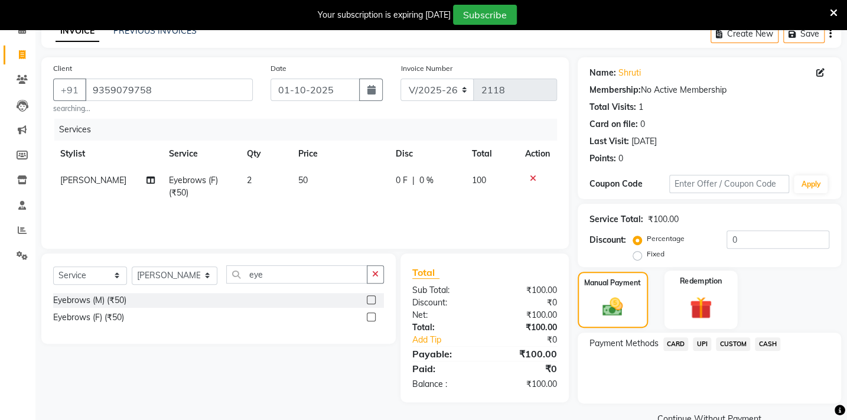
scroll to position [86, 0]
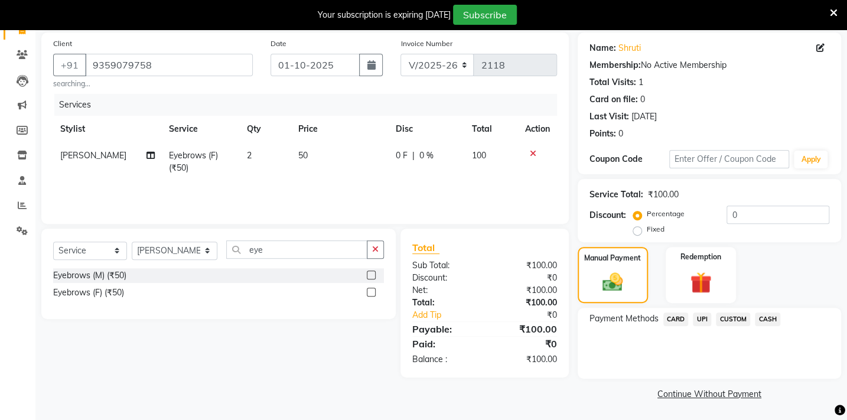
click at [702, 320] on span "UPI" at bounding box center [702, 320] width 18 height 14
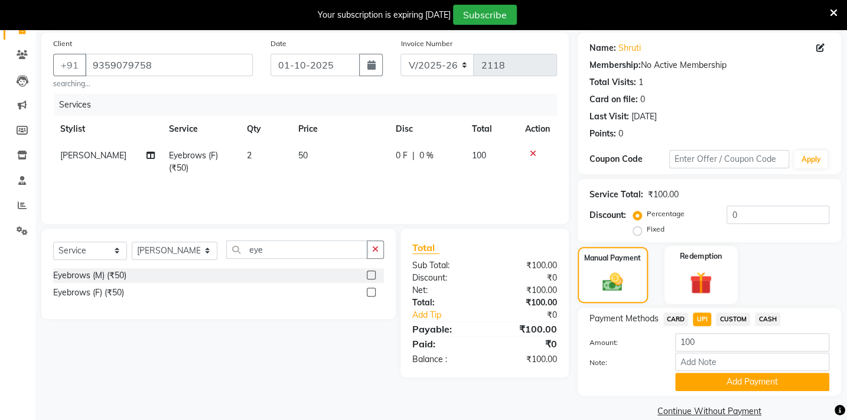
scroll to position [103, 0]
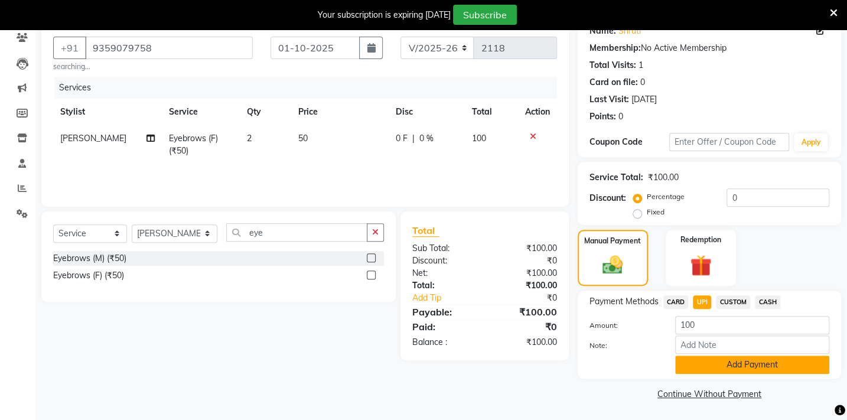
click at [727, 364] on button "Add Payment" at bounding box center [752, 365] width 154 height 18
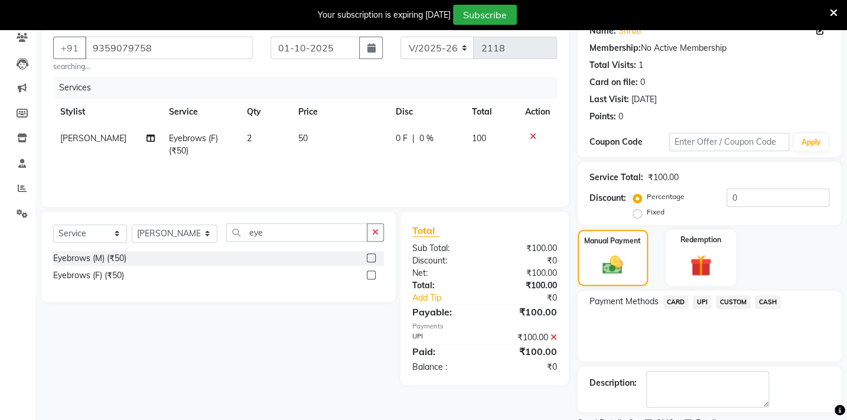
click at [703, 300] on span "UPI" at bounding box center [702, 302] width 18 height 14
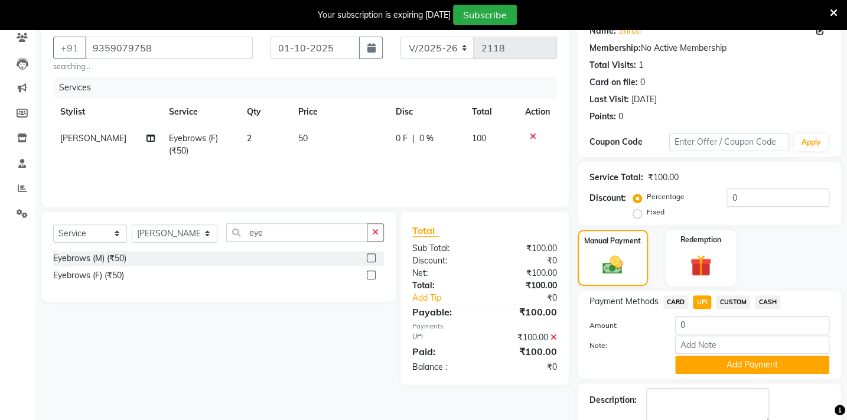
scroll to position [170, 0]
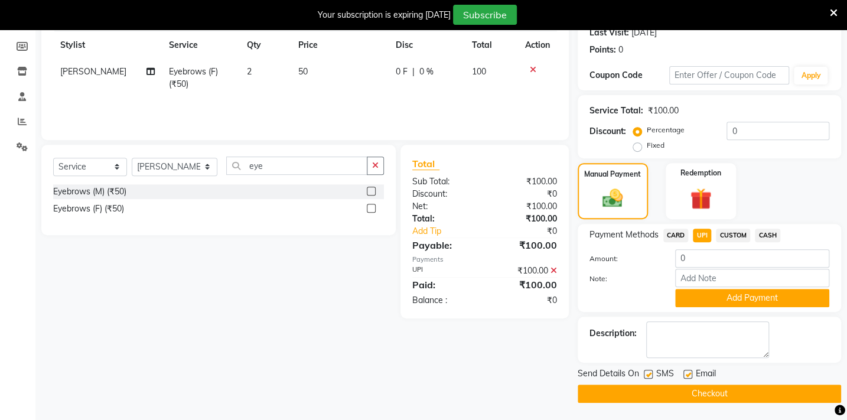
click at [555, 271] on icon at bounding box center [554, 270] width 6 height 8
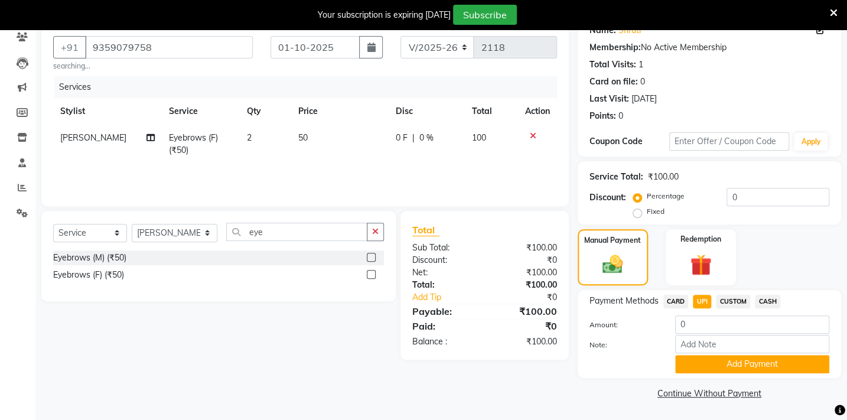
scroll to position [103, 0]
drag, startPoint x: 698, startPoint y: 322, endPoint x: 656, endPoint y: 326, distance: 42.7
click at [656, 326] on div "Amount: 0" at bounding box center [710, 326] width 258 height 20
type input "100"
click at [578, 390] on div "Continue Without Payment" at bounding box center [710, 394] width 264 height 12
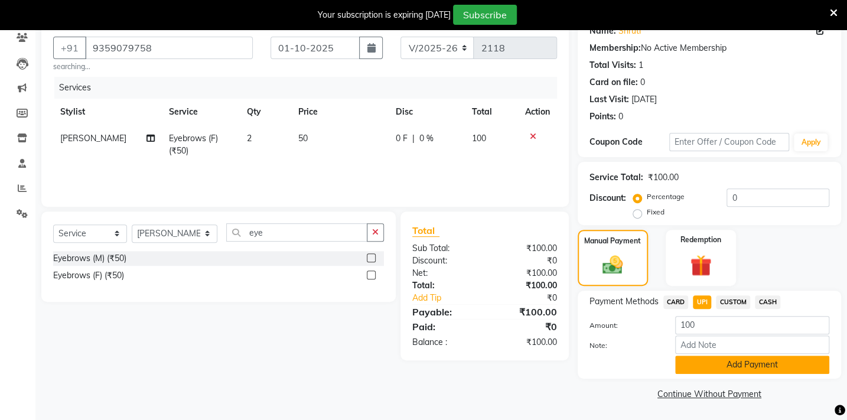
click at [704, 365] on button "Add Payment" at bounding box center [752, 365] width 154 height 18
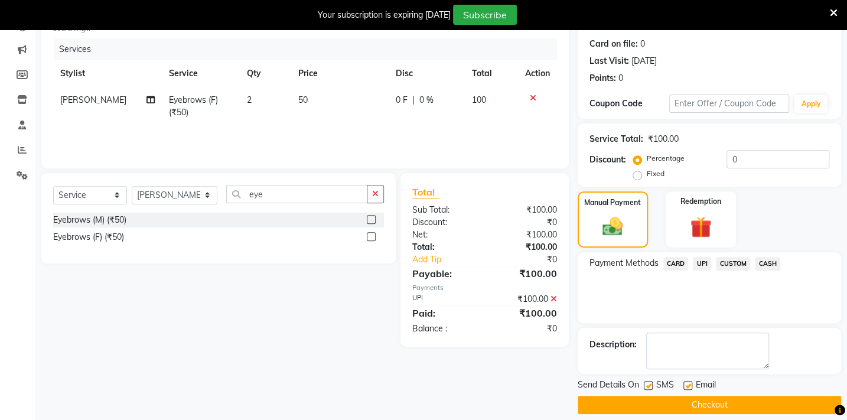
scroll to position [152, 0]
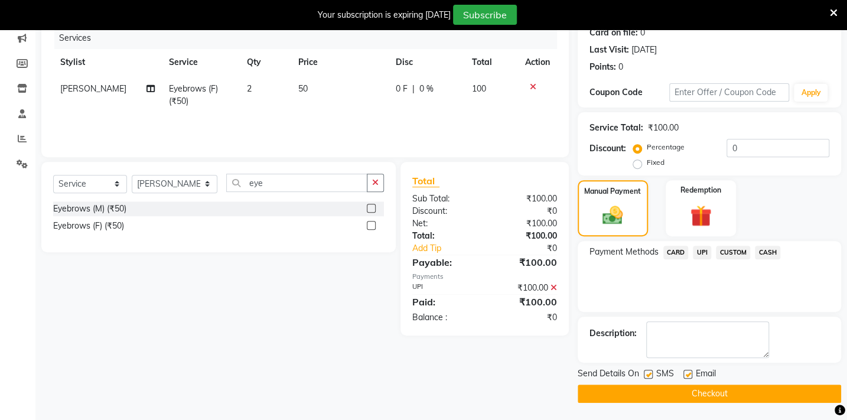
click at [551, 287] on icon at bounding box center [554, 288] width 6 height 8
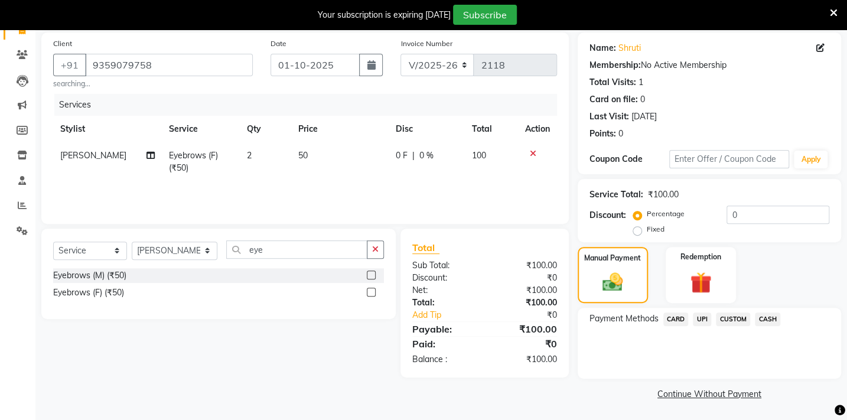
click at [709, 323] on span "UPI" at bounding box center [702, 320] width 18 height 14
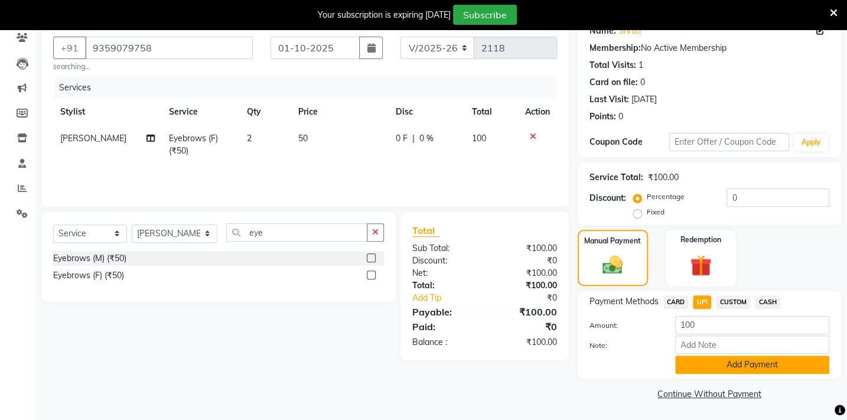
click at [697, 366] on button "Add Payment" at bounding box center [752, 365] width 154 height 18
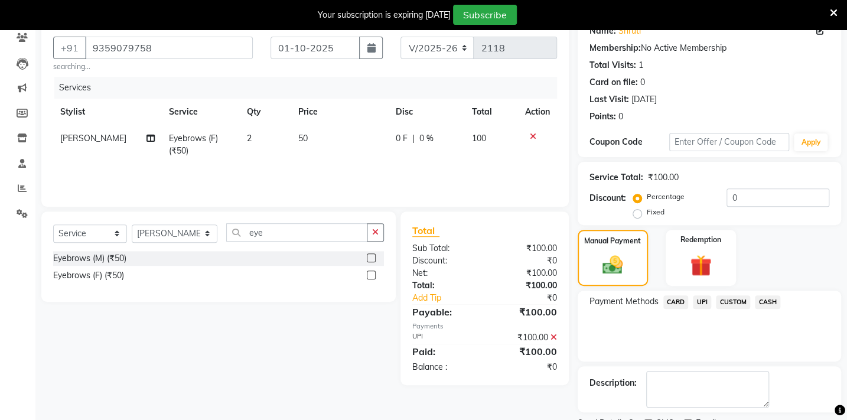
click at [555, 339] on icon at bounding box center [554, 337] width 6 height 8
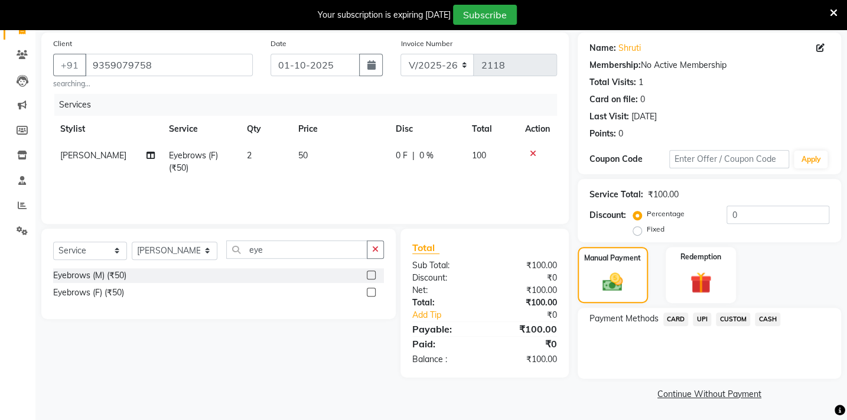
click at [530, 151] on icon at bounding box center [533, 153] width 6 height 8
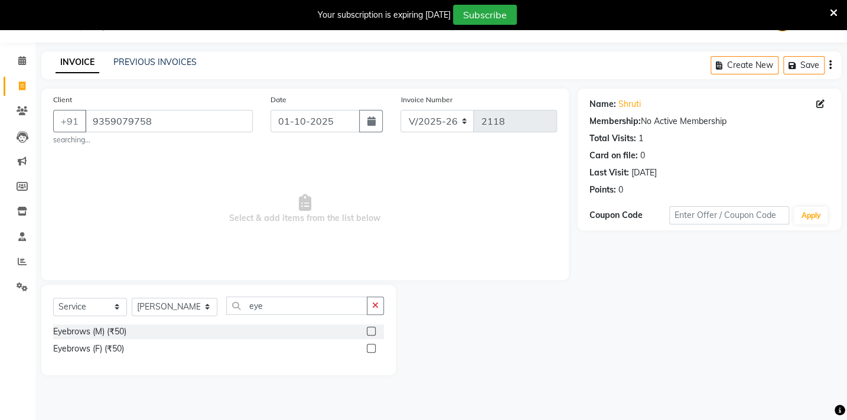
drag, startPoint x: 373, startPoint y: 349, endPoint x: 396, endPoint y: 298, distance: 55.8
click at [373, 349] on label at bounding box center [371, 348] width 9 height 9
click at [373, 349] on input "checkbox" at bounding box center [371, 349] width 8 height 8
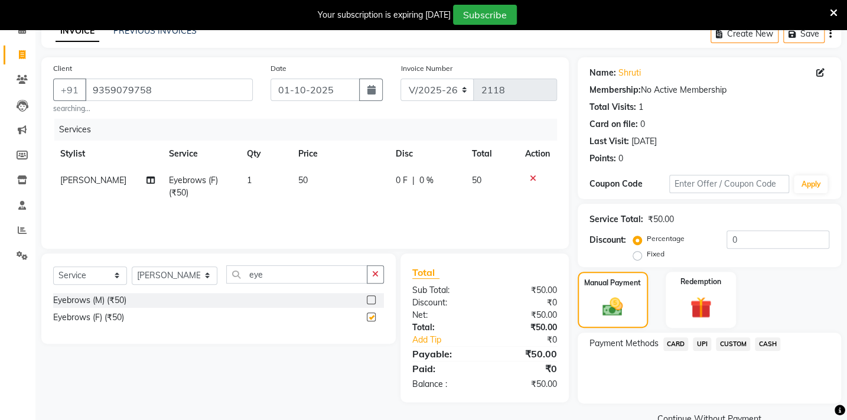
checkbox input "false"
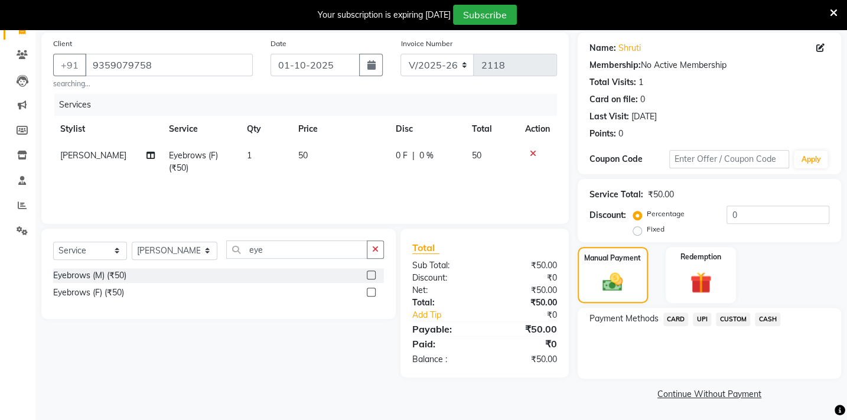
click at [247, 156] on td "1" at bounding box center [265, 161] width 51 height 39
select select "24875"
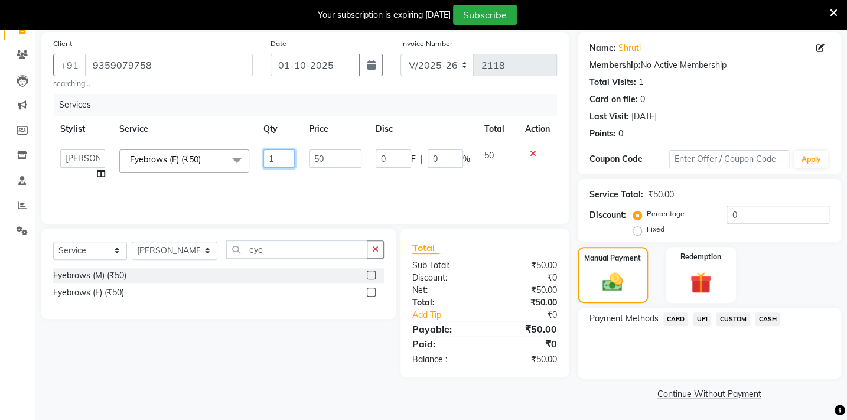
click at [275, 158] on input "1" at bounding box center [279, 158] width 31 height 18
type input "2"
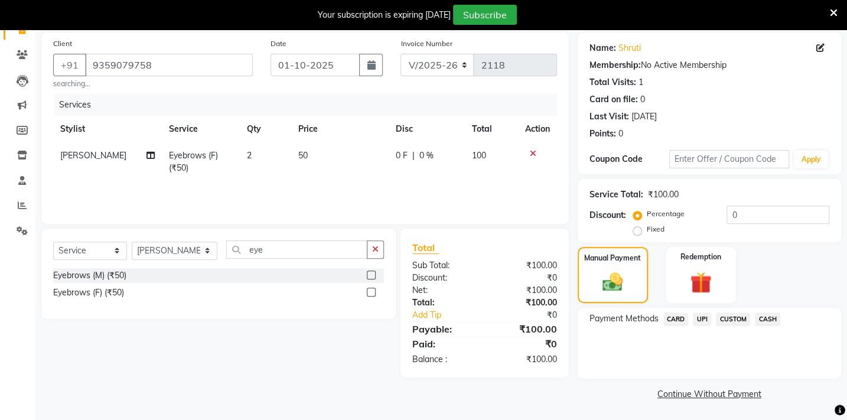
click at [346, 186] on div "Services Stylist Service Qty Price Disc Total Action BHARTI [PERSON_NAME] Eyebr…" at bounding box center [305, 153] width 504 height 118
click at [707, 319] on span "UPI" at bounding box center [702, 320] width 18 height 14
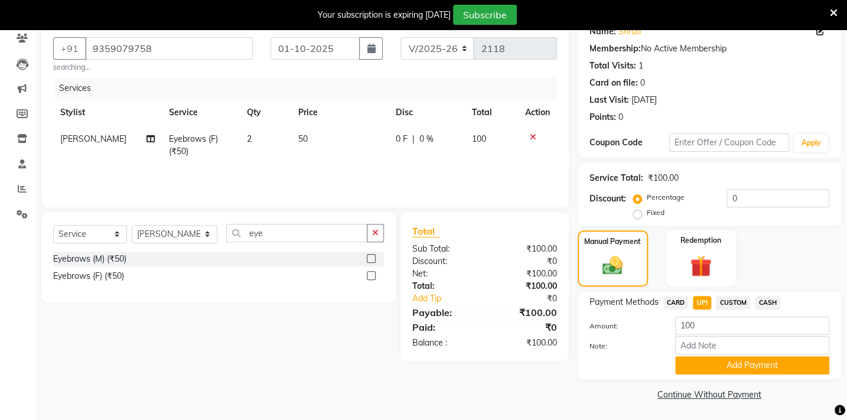
scroll to position [103, 0]
click at [715, 370] on button "Add Payment" at bounding box center [752, 365] width 154 height 18
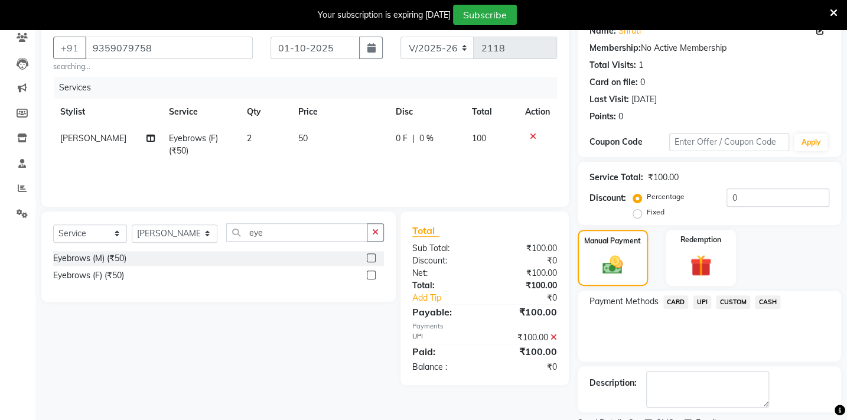
scroll to position [152, 0]
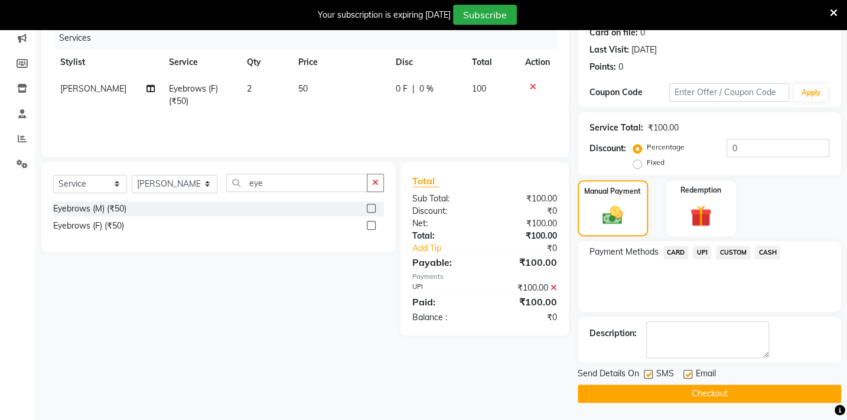
click at [715, 387] on button "Checkout" at bounding box center [710, 394] width 264 height 18
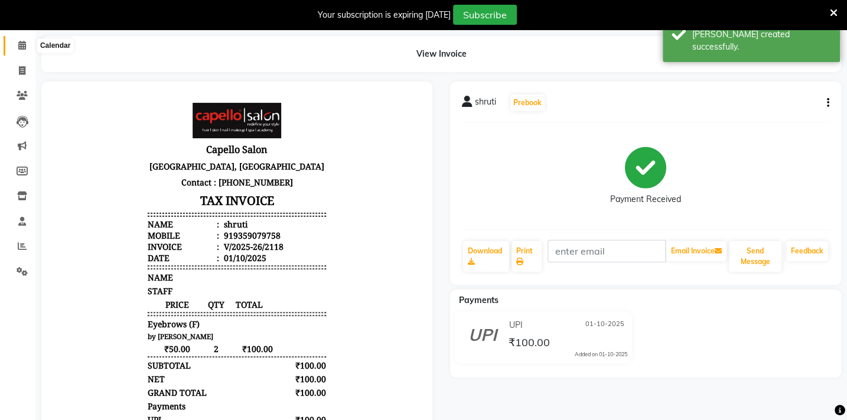
click at [17, 47] on span at bounding box center [22, 46] width 21 height 14
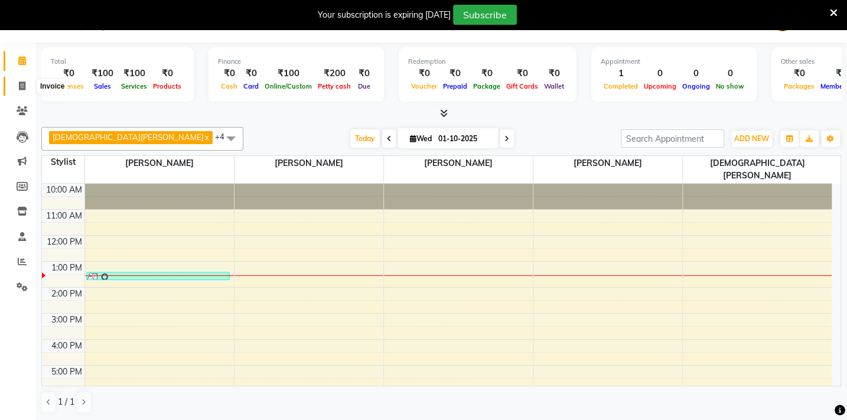
click at [17, 84] on span at bounding box center [22, 87] width 21 height 14
select select "service"
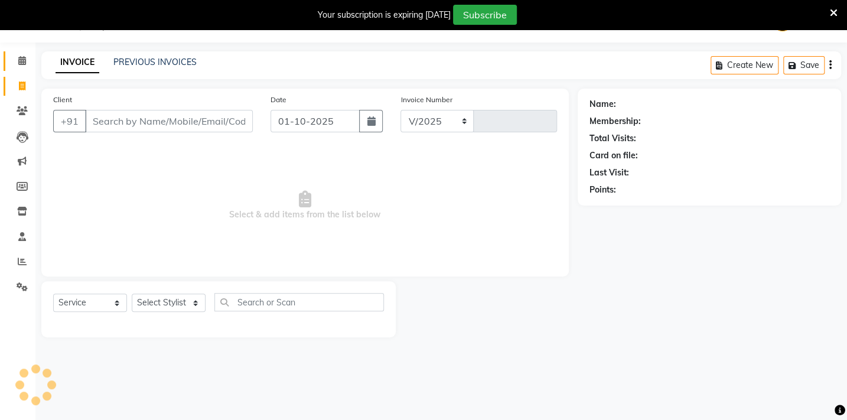
select select "810"
type input "2119"
click at [25, 57] on icon at bounding box center [22, 60] width 8 height 9
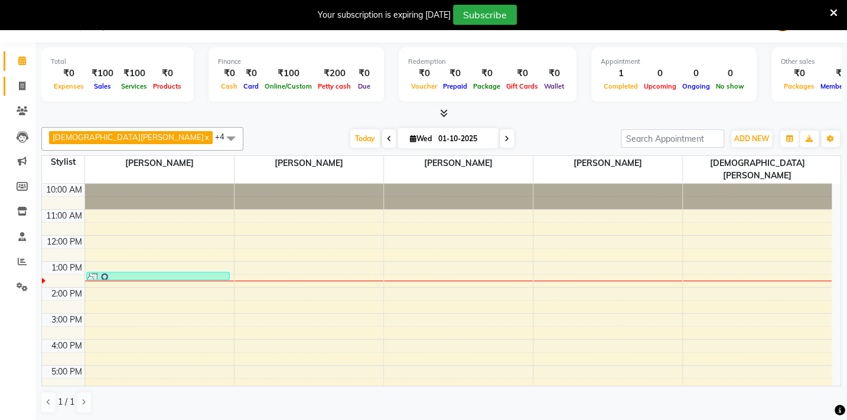
scroll to position [30, 0]
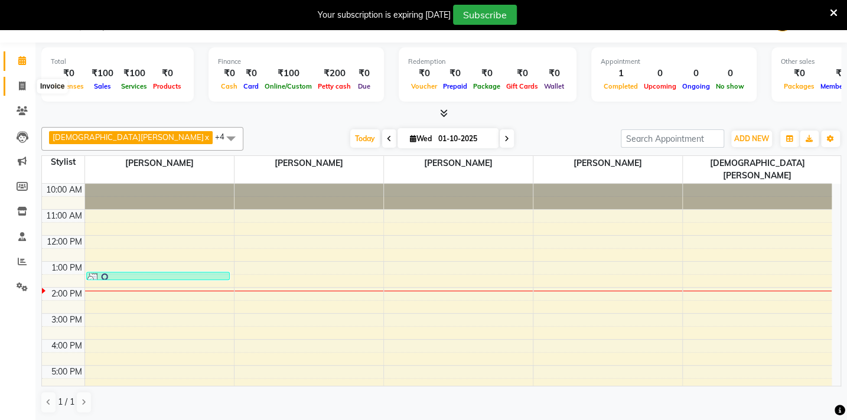
drag, startPoint x: 22, startPoint y: 87, endPoint x: 31, endPoint y: 92, distance: 10.0
click at [22, 87] on icon at bounding box center [22, 86] width 6 height 9
select select "service"
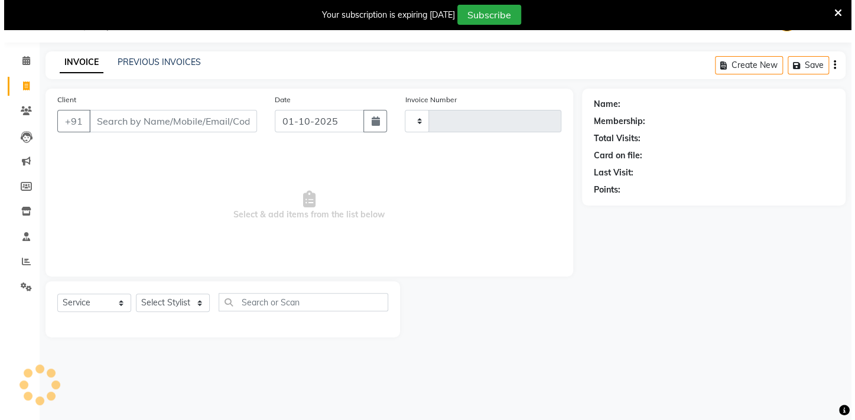
scroll to position [30, 0]
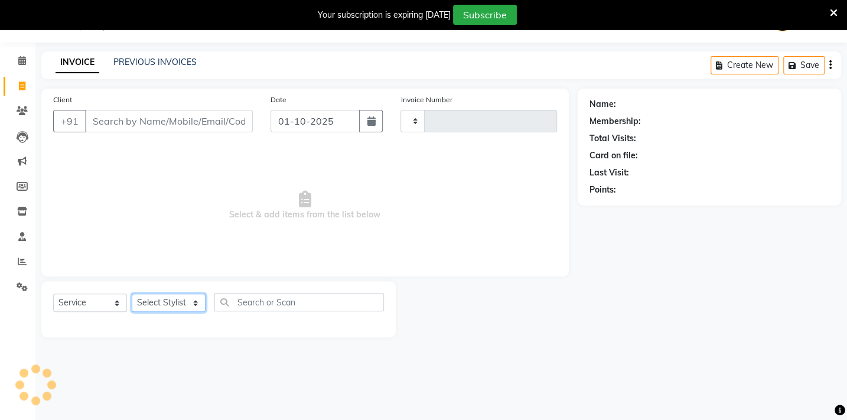
type input "2119"
click at [180, 304] on select "Select Stylist" at bounding box center [169, 303] width 74 height 18
select select "810"
click at [194, 301] on select "Select Stylist" at bounding box center [169, 303] width 74 height 18
click at [195, 305] on select "Select Stylist Admin [PERSON_NAME] BHARTI [PERSON_NAME] [PERSON_NAME] Gadhchiro…" at bounding box center [175, 303] width 86 height 18
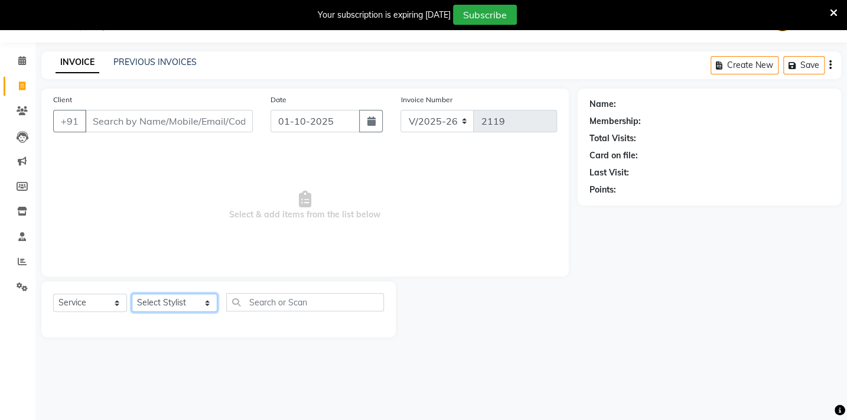
select select "24875"
click at [132, 294] on select "Select Stylist Admin [PERSON_NAME] BHARTI [PERSON_NAME] [PERSON_NAME] Gadhchiro…" at bounding box center [175, 303] width 86 height 18
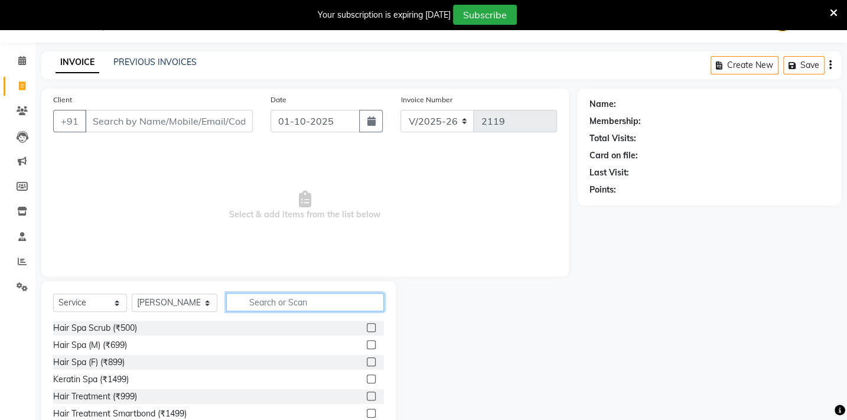
click at [281, 305] on input "text" at bounding box center [305, 302] width 158 height 18
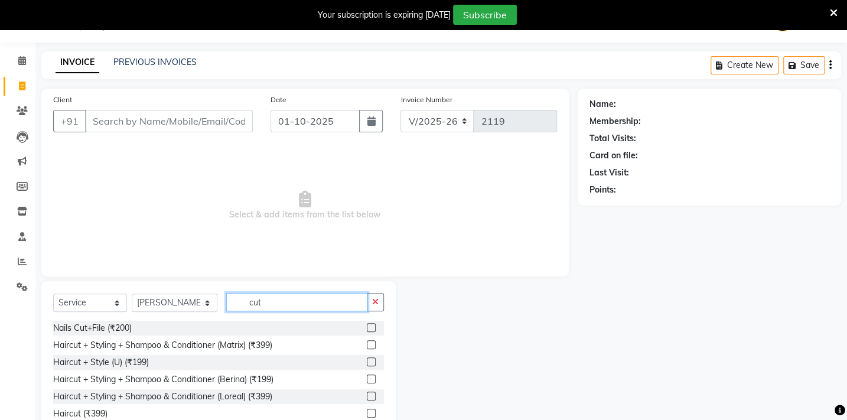
type input "cut"
click at [367, 363] on label at bounding box center [371, 361] width 9 height 9
click at [367, 363] on input "checkbox" at bounding box center [371, 363] width 8 height 8
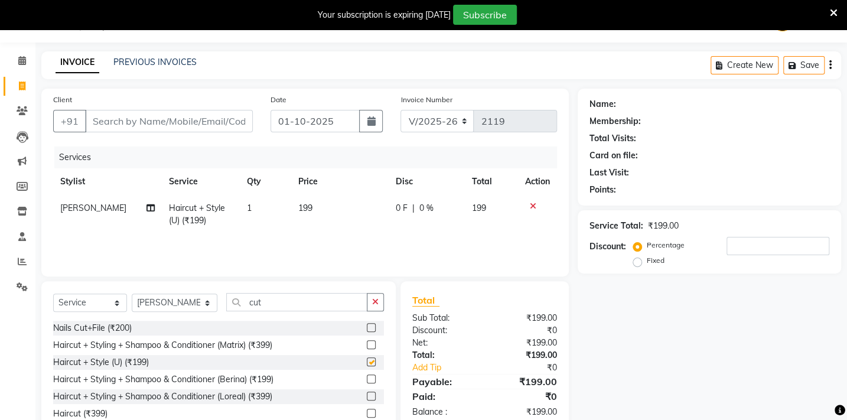
checkbox input "false"
click at [306, 201] on td "199" at bounding box center [339, 214] width 97 height 39
select select "24875"
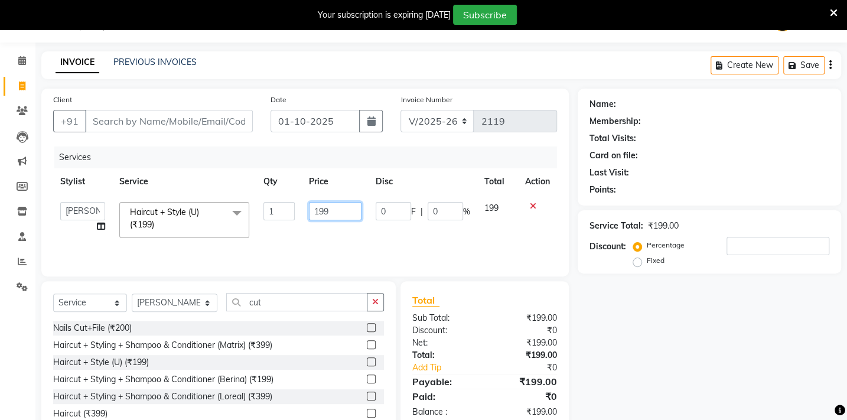
drag, startPoint x: 346, startPoint y: 214, endPoint x: 301, endPoint y: 219, distance: 45.1
click at [302, 219] on td "199" at bounding box center [335, 220] width 67 height 50
type input "200"
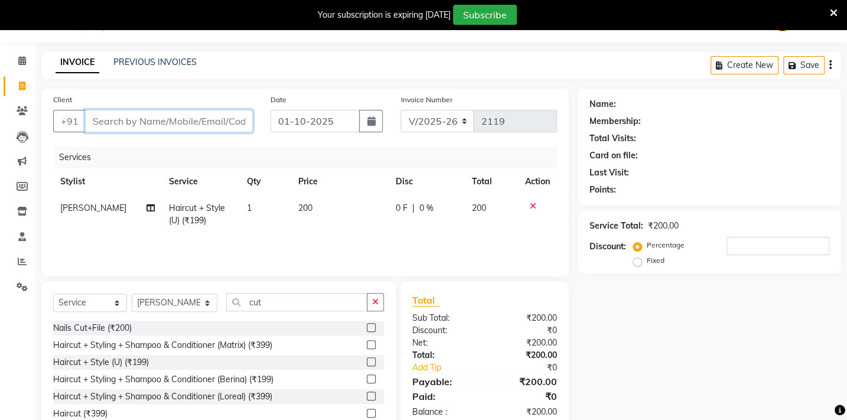
click at [129, 121] on input "Client" at bounding box center [169, 121] width 168 height 22
type input "7"
type input "0"
type input "7558311731"
click at [217, 126] on span "Add Client" at bounding box center [222, 121] width 47 height 12
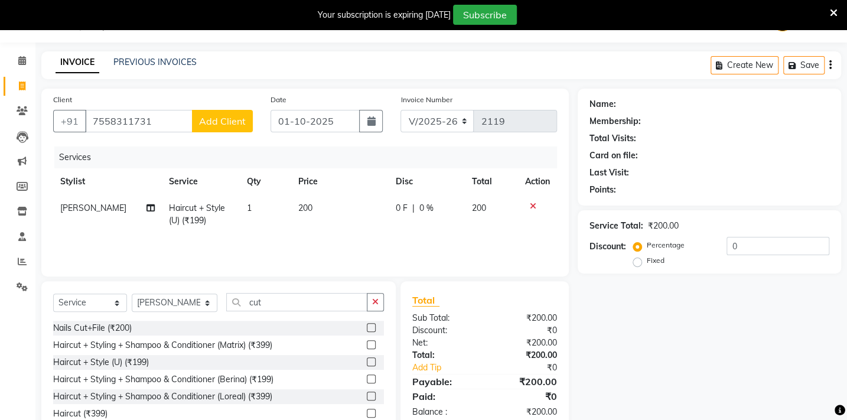
select select "22"
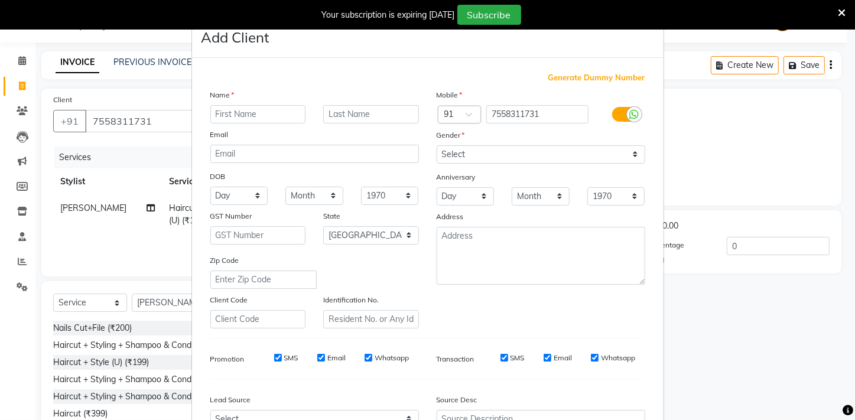
click at [223, 114] on input "text" at bounding box center [258, 114] width 96 height 18
type input "pratiksha"
click at [547, 154] on select "Select [DEMOGRAPHIC_DATA] [DEMOGRAPHIC_DATA] Other Prefer Not To Say" at bounding box center [541, 154] width 209 height 18
select select "[DEMOGRAPHIC_DATA]"
click at [437, 145] on select "Select [DEMOGRAPHIC_DATA] [DEMOGRAPHIC_DATA] Other Prefer Not To Say" at bounding box center [541, 154] width 209 height 18
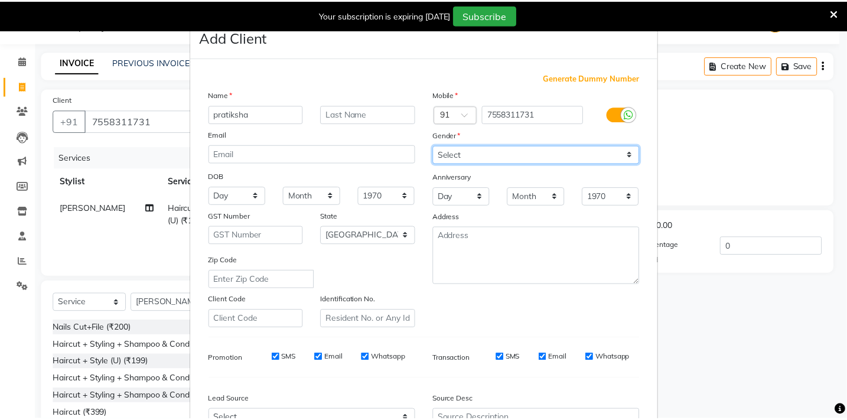
scroll to position [129, 0]
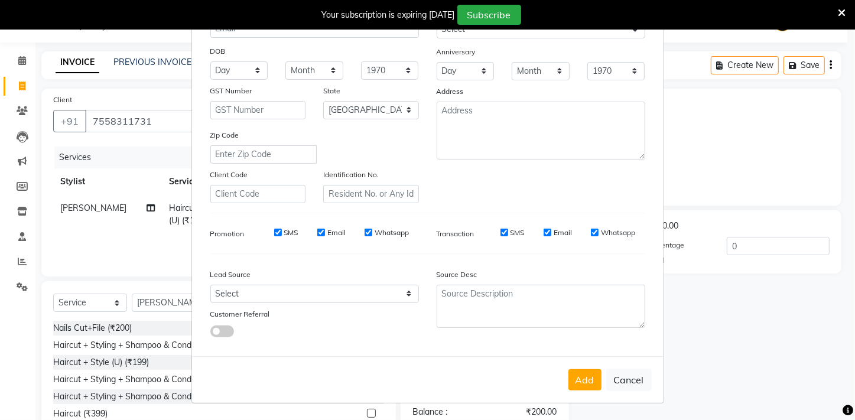
click at [598, 375] on div "Add Cancel" at bounding box center [427, 379] width 471 height 47
click at [579, 379] on button "Add" at bounding box center [584, 379] width 33 height 21
select select
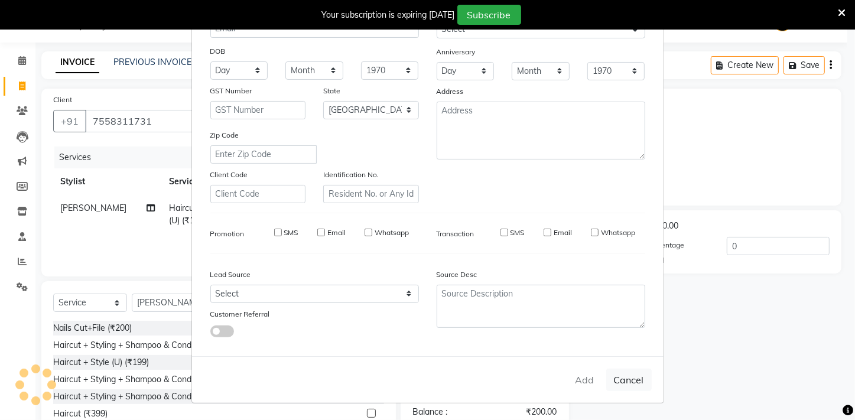
select select "null"
select select
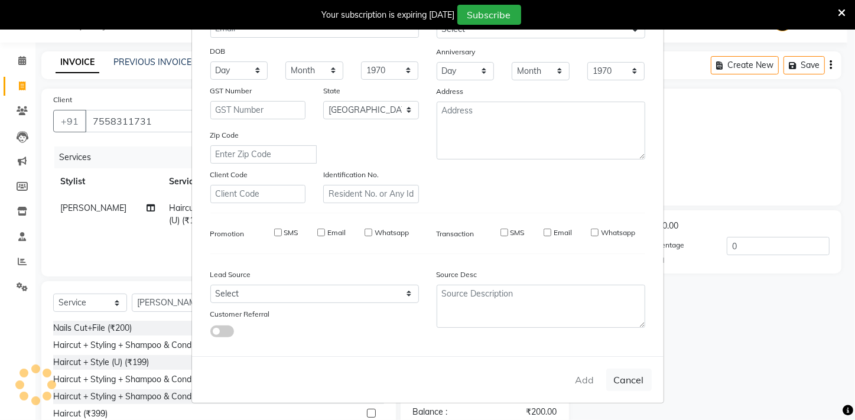
checkbox input "false"
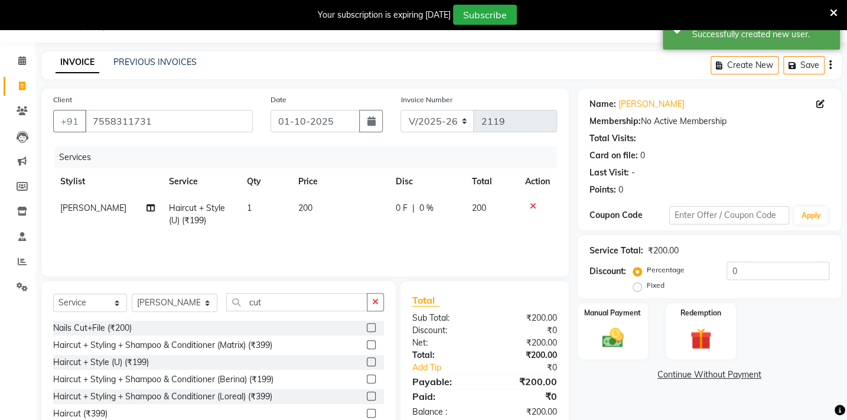
scroll to position [83, 0]
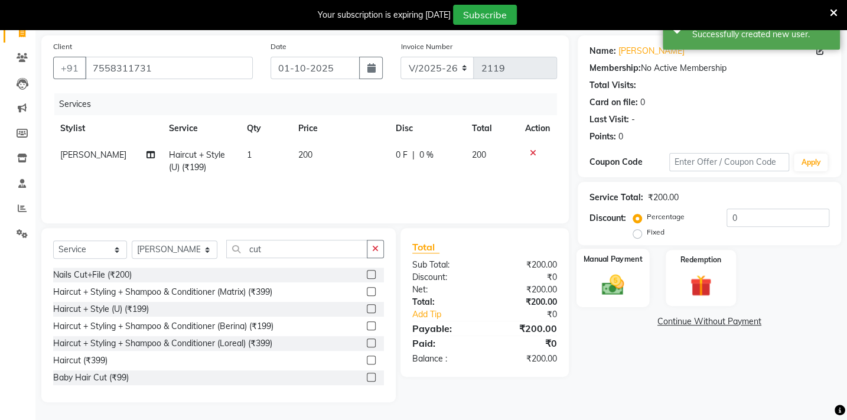
click at [620, 288] on img at bounding box center [612, 285] width 37 height 26
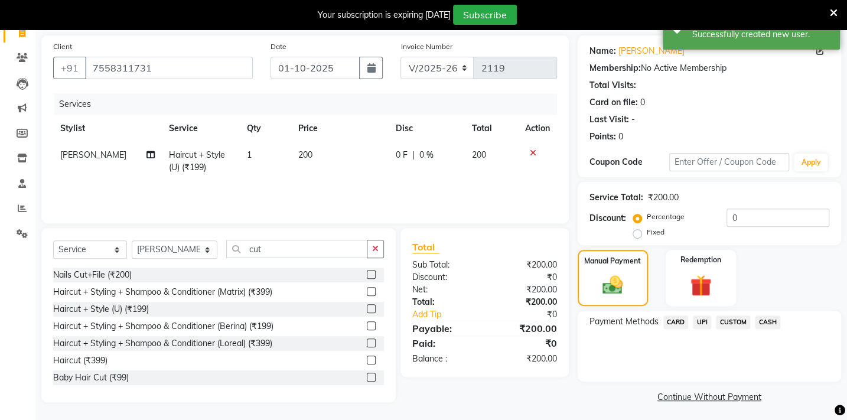
click at [763, 320] on span "CASH" at bounding box center [767, 323] width 25 height 14
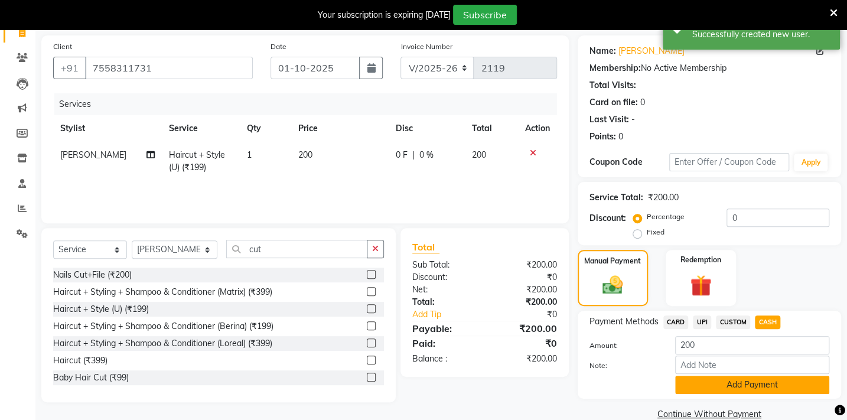
click at [765, 389] on button "Add Payment" at bounding box center [752, 385] width 154 height 18
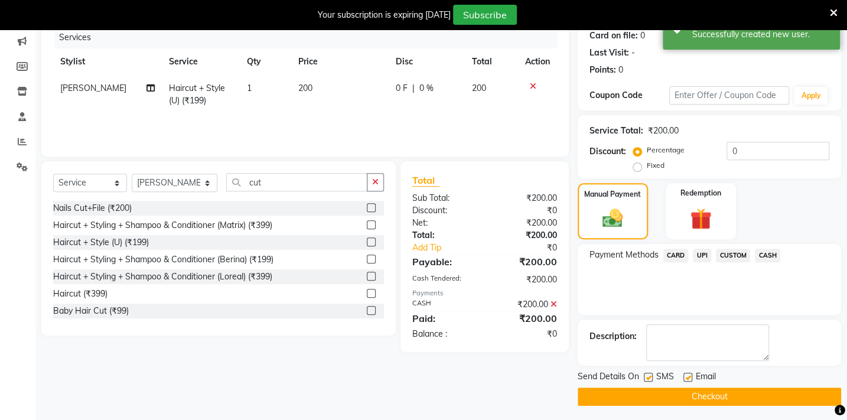
scroll to position [152, 0]
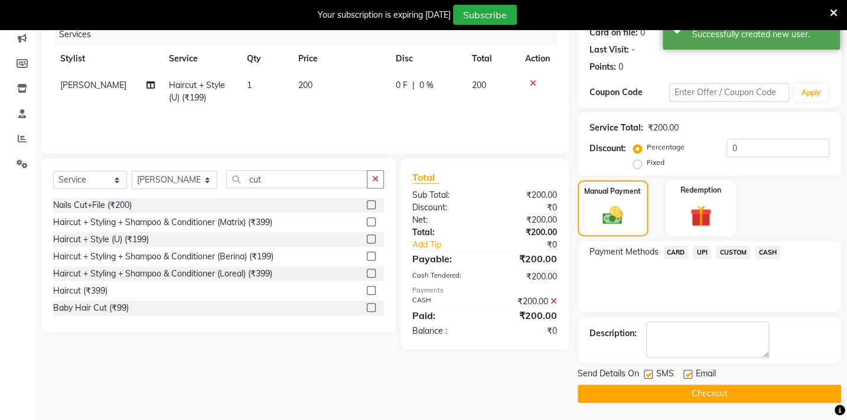
click at [759, 389] on button "Checkout" at bounding box center [710, 394] width 264 height 18
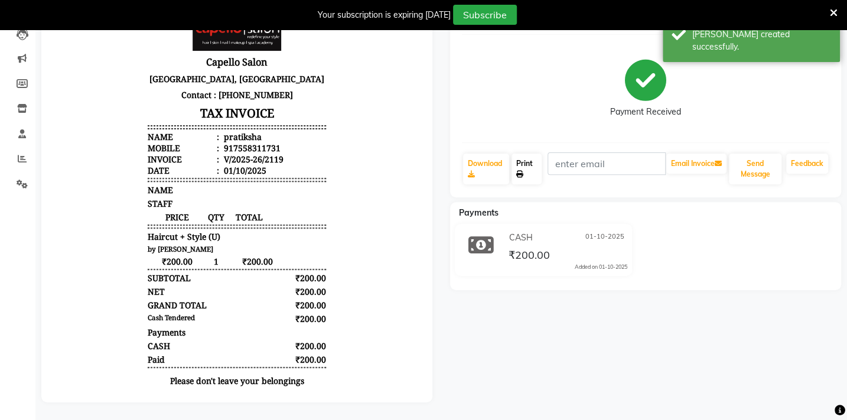
click at [524, 156] on link "Print" at bounding box center [527, 169] width 30 height 31
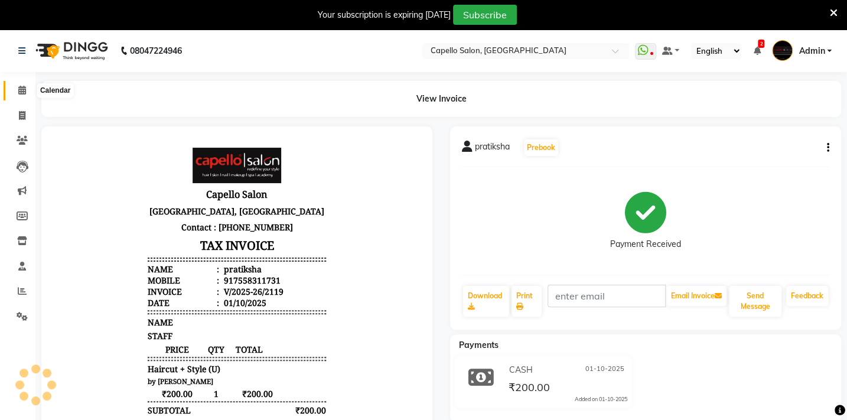
click at [18, 89] on icon at bounding box center [22, 90] width 8 height 9
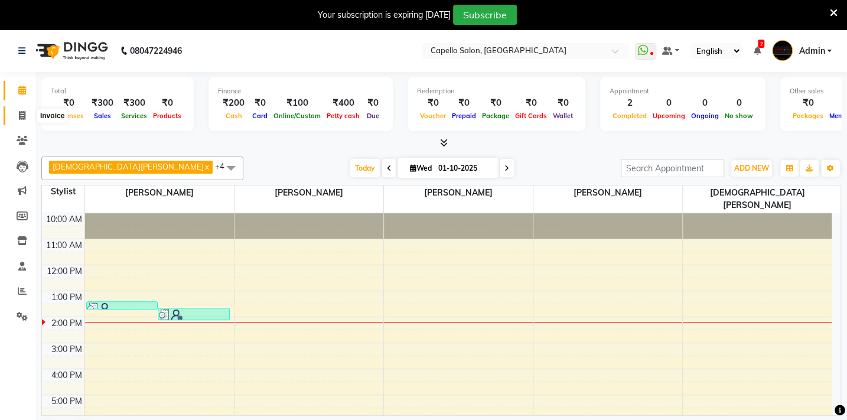
click at [24, 118] on icon at bounding box center [22, 115] width 6 height 9
select select "service"
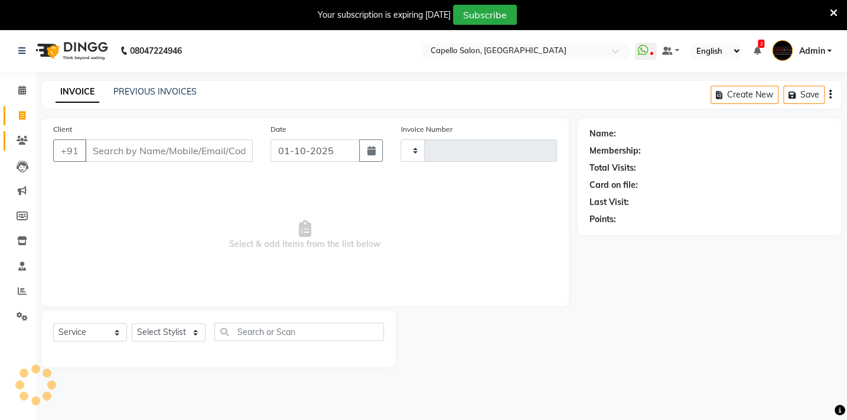
type input "2120"
select select "810"
click at [17, 138] on icon at bounding box center [22, 140] width 11 height 9
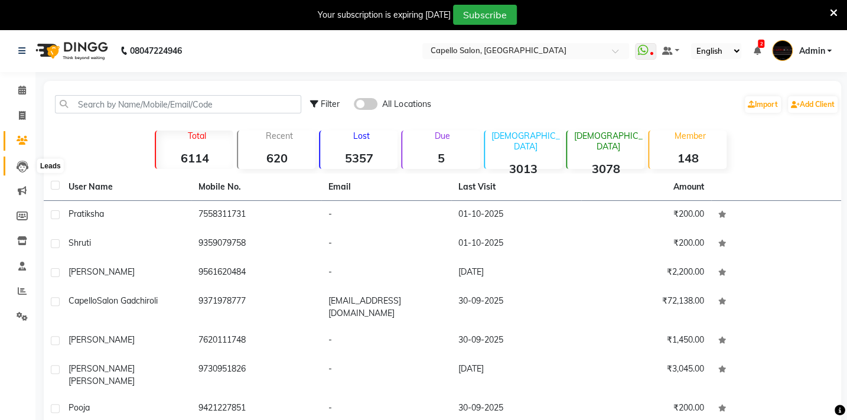
click at [19, 172] on icon at bounding box center [23, 167] width 12 height 12
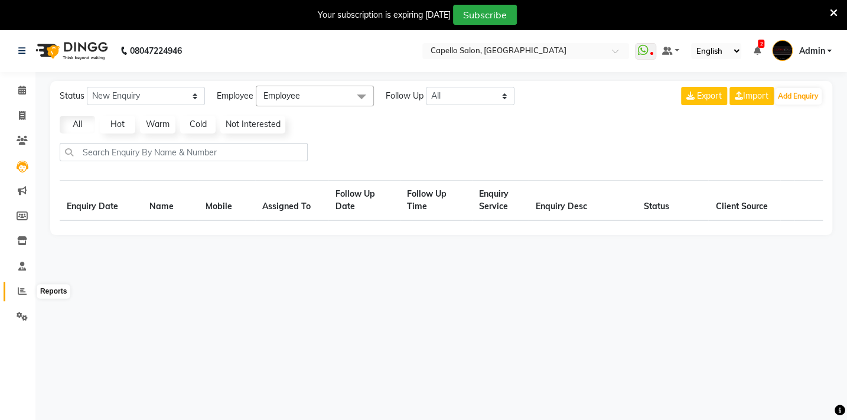
click at [26, 287] on icon at bounding box center [22, 291] width 9 height 9
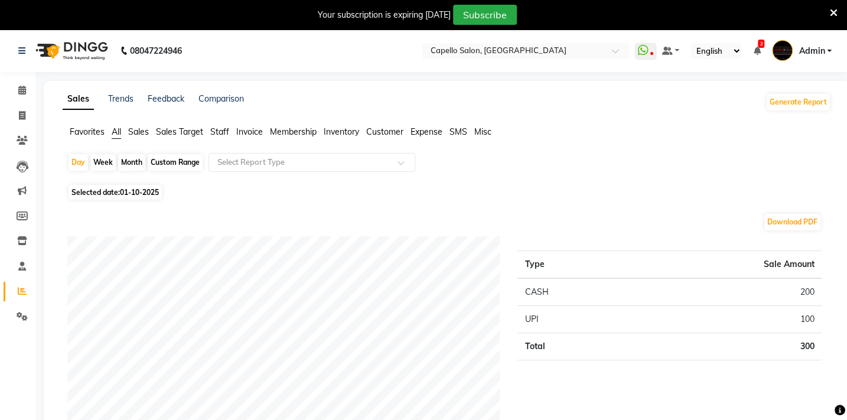
click at [79, 132] on span "Favorites" at bounding box center [87, 131] width 35 height 11
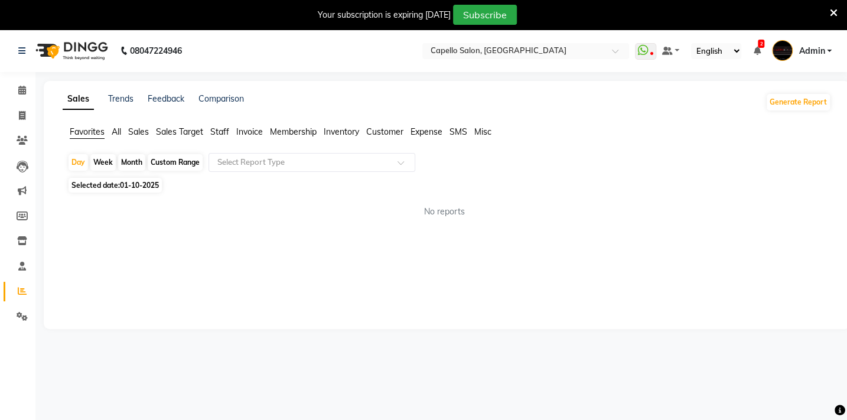
click at [155, 162] on div "Custom Range" at bounding box center [175, 162] width 55 height 17
select select "10"
select select "2025"
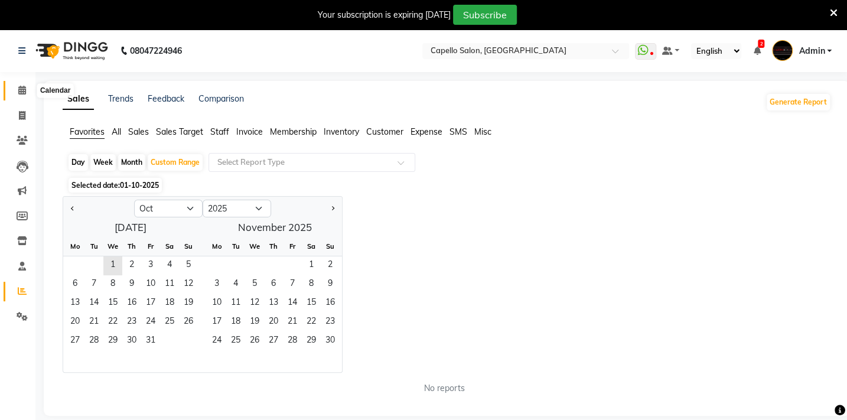
click at [17, 89] on span at bounding box center [22, 91] width 21 height 14
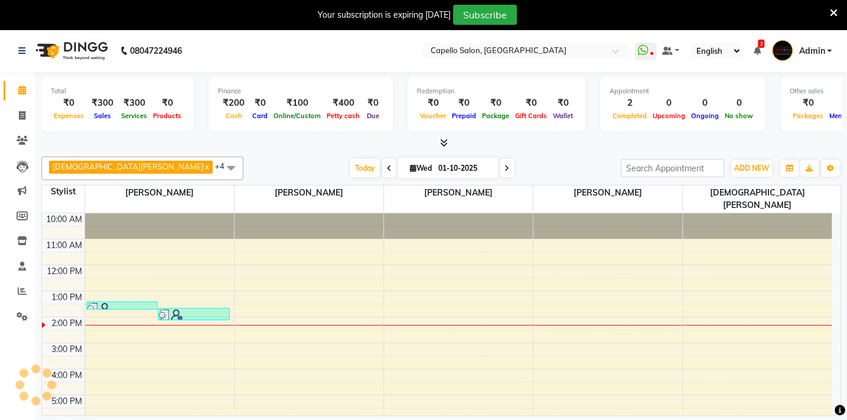
scroll to position [47, 0]
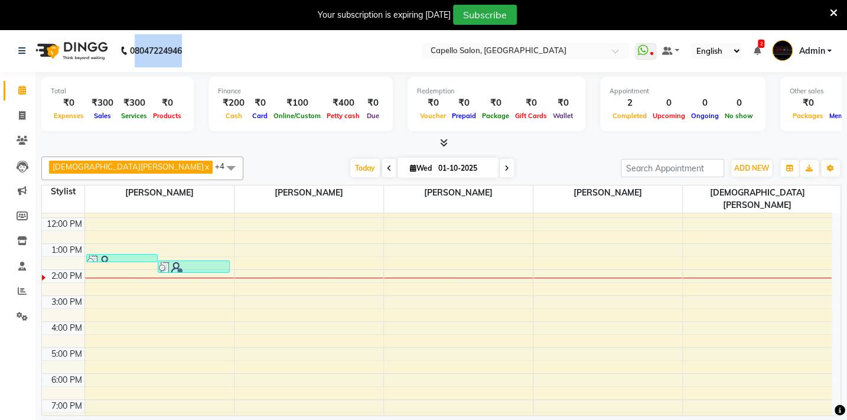
drag, startPoint x: 134, startPoint y: 50, endPoint x: 190, endPoint y: 55, distance: 55.8
click at [190, 55] on div "08047224946" at bounding box center [99, 50] width 181 height 33
click at [198, 154] on div "[PERSON_NAME] x [PERSON_NAME] x [PERSON_NAME] x [PERSON_NAME] x BHARTI [PERSON_…" at bounding box center [441, 300] width 800 height 296
